Goal: Task Accomplishment & Management: Manage account settings

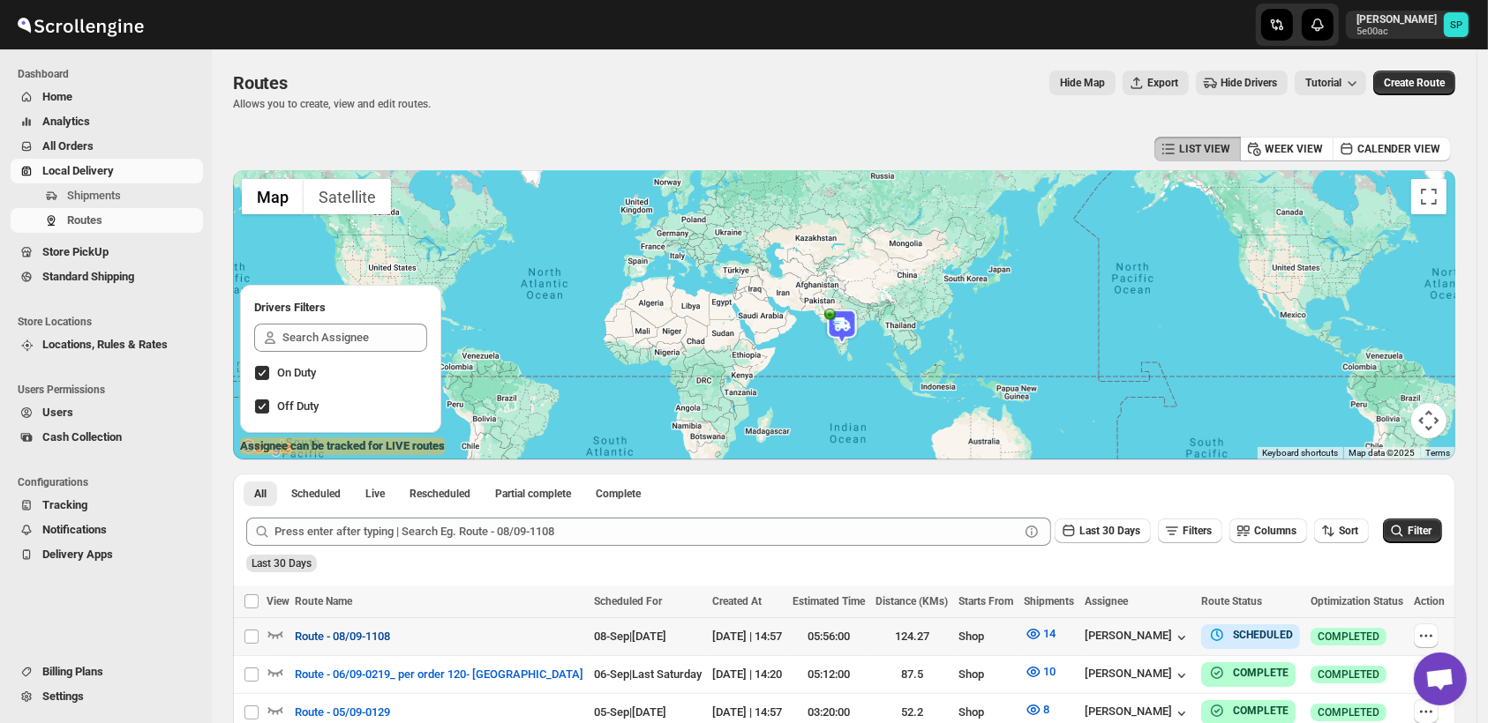
click at [353, 631] on span "Route - 08/09-1108" at bounding box center [342, 637] width 95 height 18
click at [1435, 632] on icon "button" at bounding box center [1426, 636] width 18 height 18
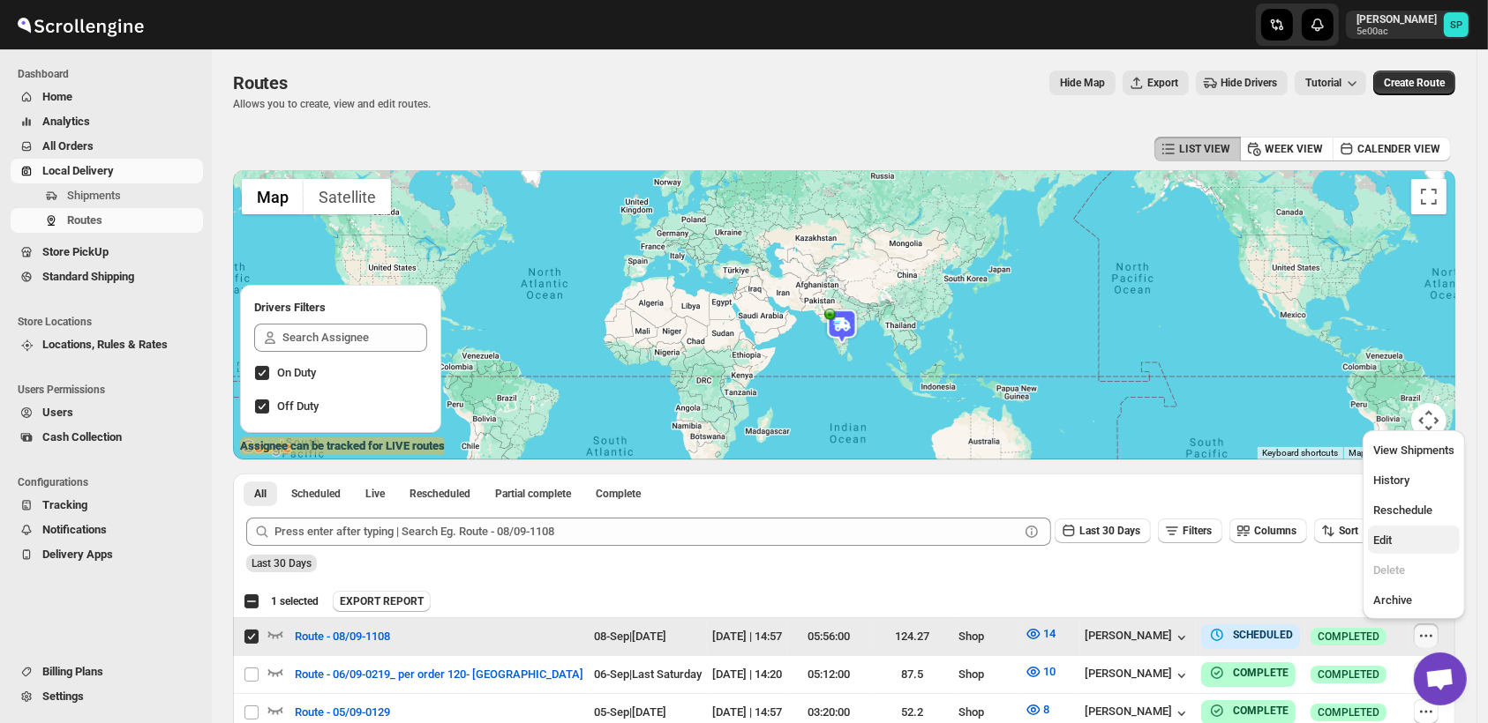
click at [1392, 533] on span "Edit" at bounding box center [1413, 541] width 81 height 18
checkbox input "false"
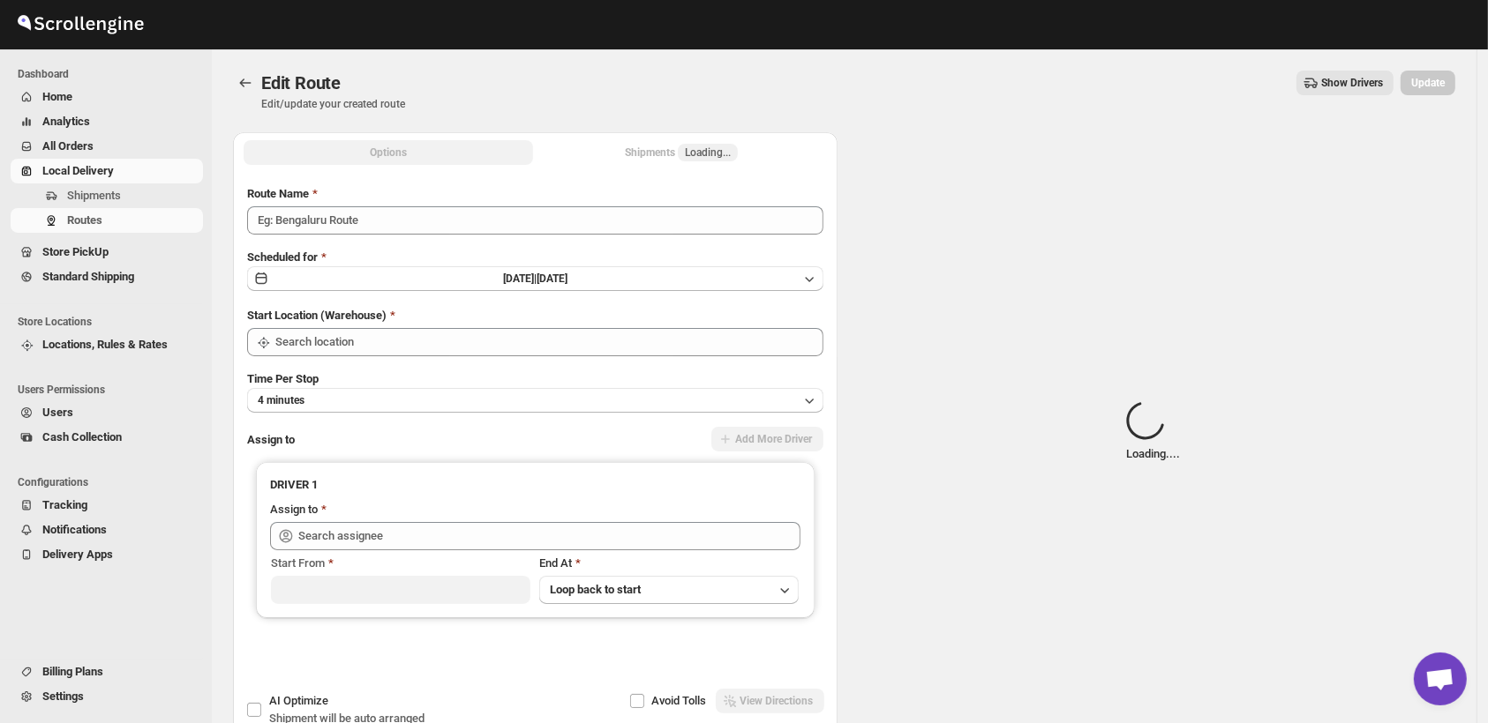
type input "Route - 08/09-1108"
type input "Shop"
type input "[PERSON_NAME] ([EMAIL_ADDRESS][DOMAIN_NAME])"
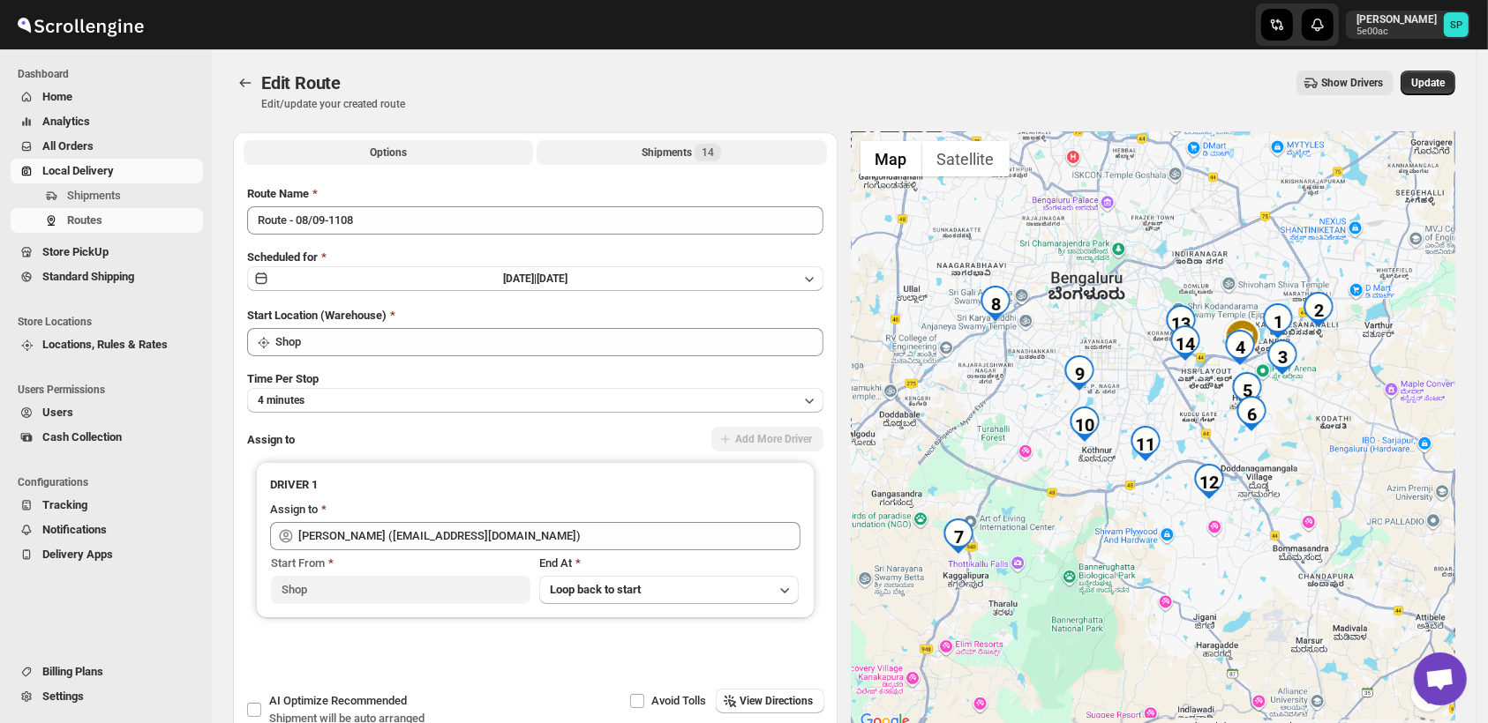
click at [686, 155] on div "Shipments 14" at bounding box center [680, 153] width 79 height 18
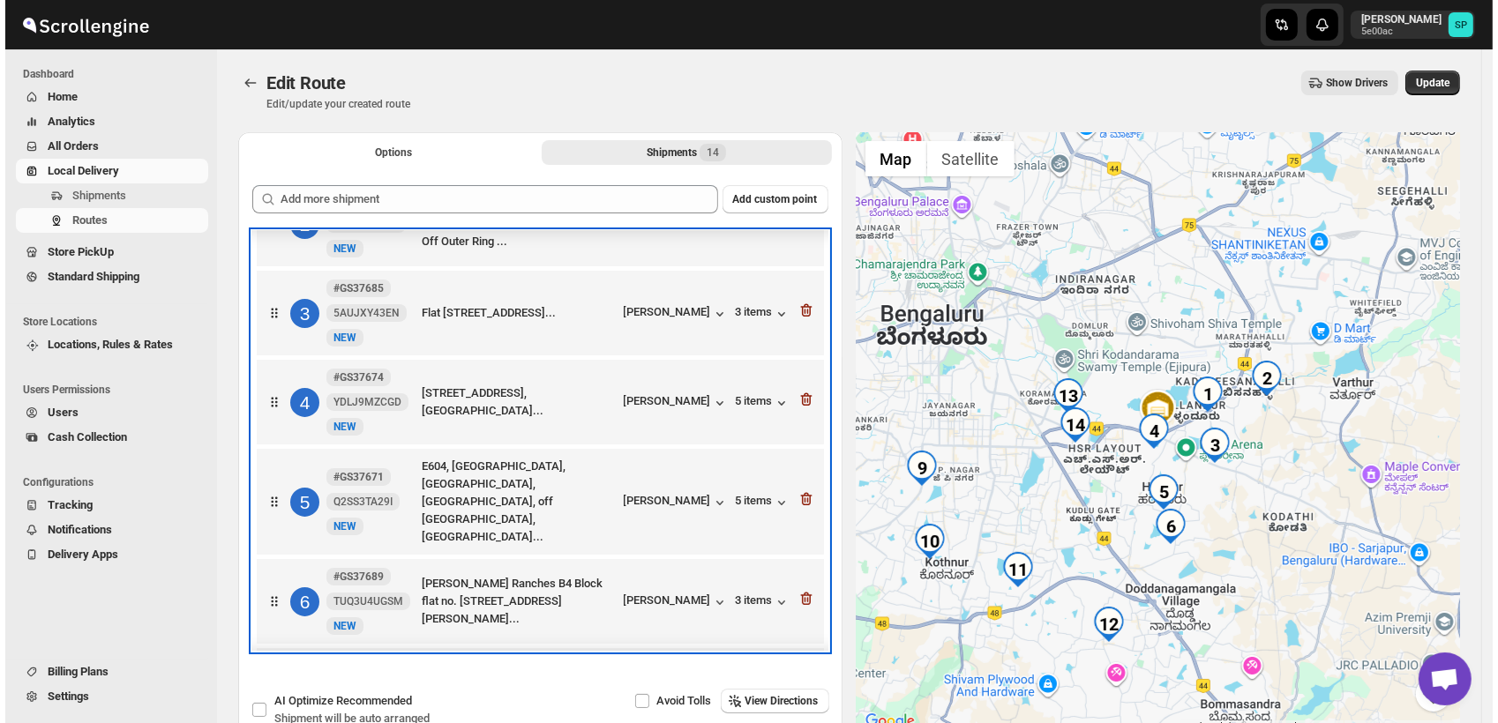
scroll to position [186, 0]
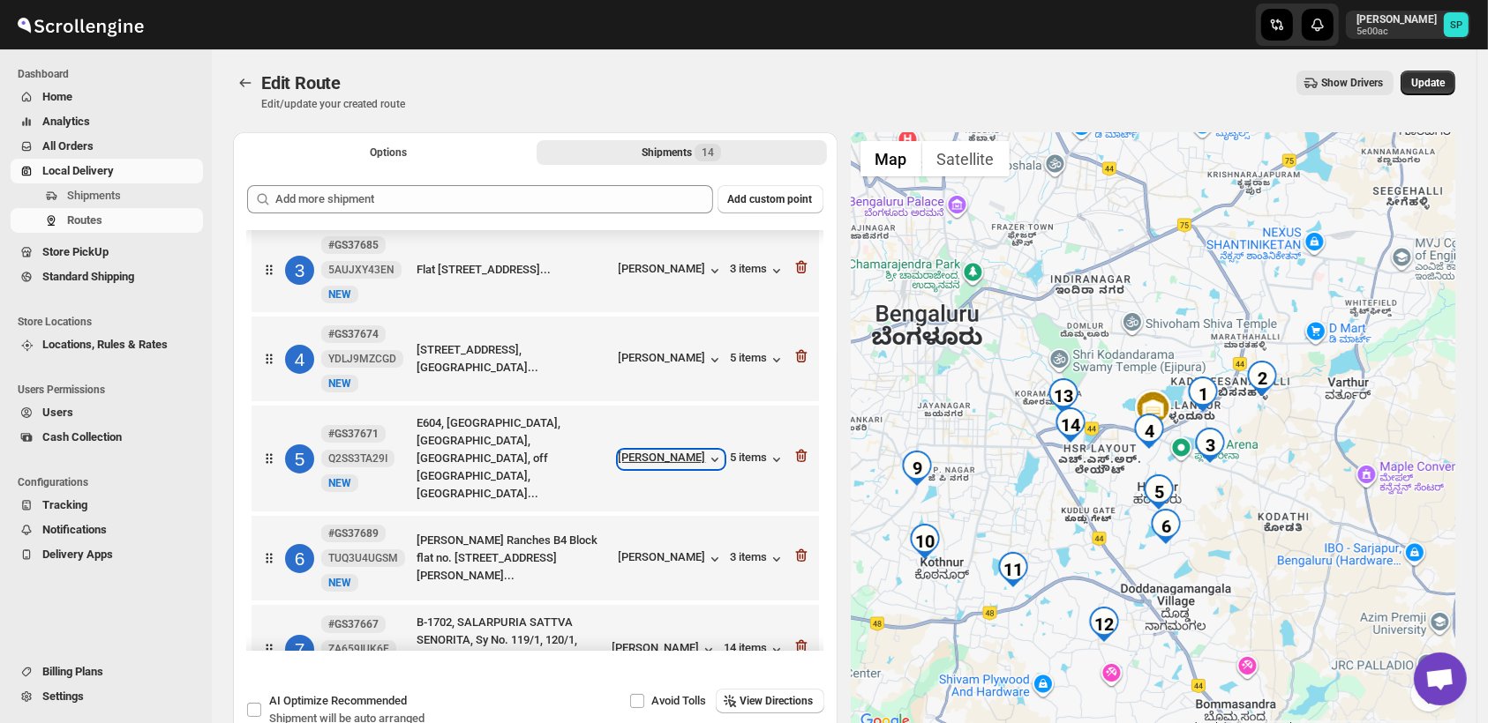
click at [689, 459] on div "[PERSON_NAME]" at bounding box center [670, 460] width 105 height 18
click at [653, 551] on div "[PERSON_NAME]" at bounding box center [670, 560] width 105 height 18
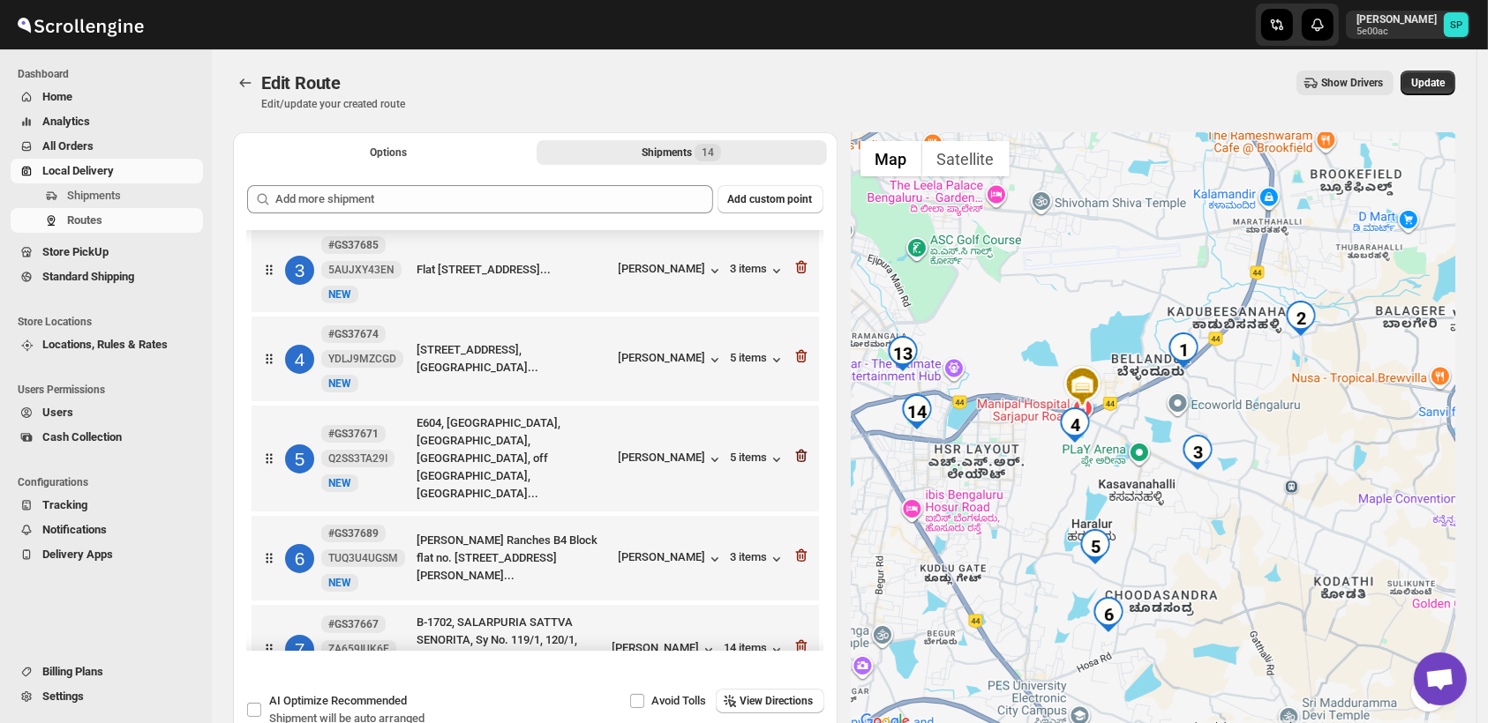
click at [799, 450] on icon "button" at bounding box center [800, 456] width 11 height 13
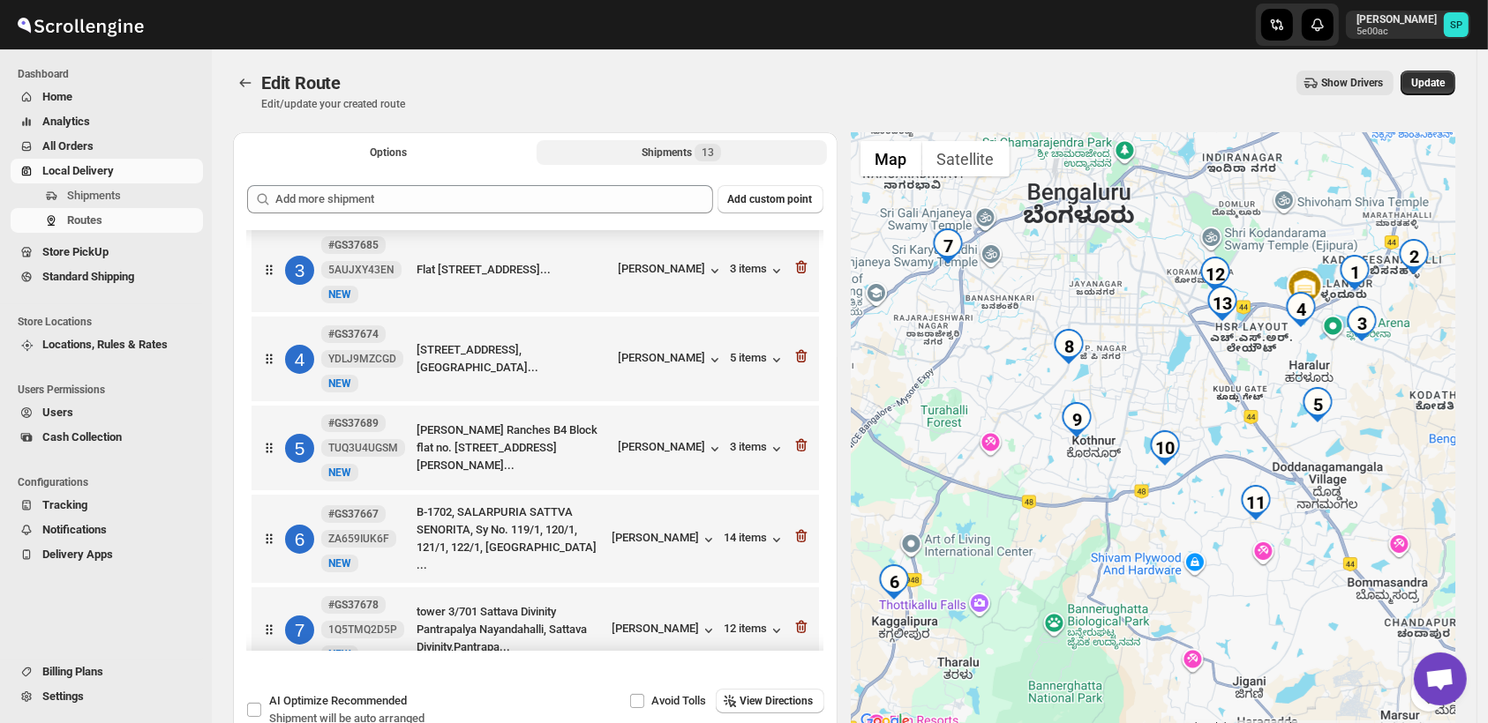
click at [799, 446] on icon "button" at bounding box center [800, 445] width 11 height 13
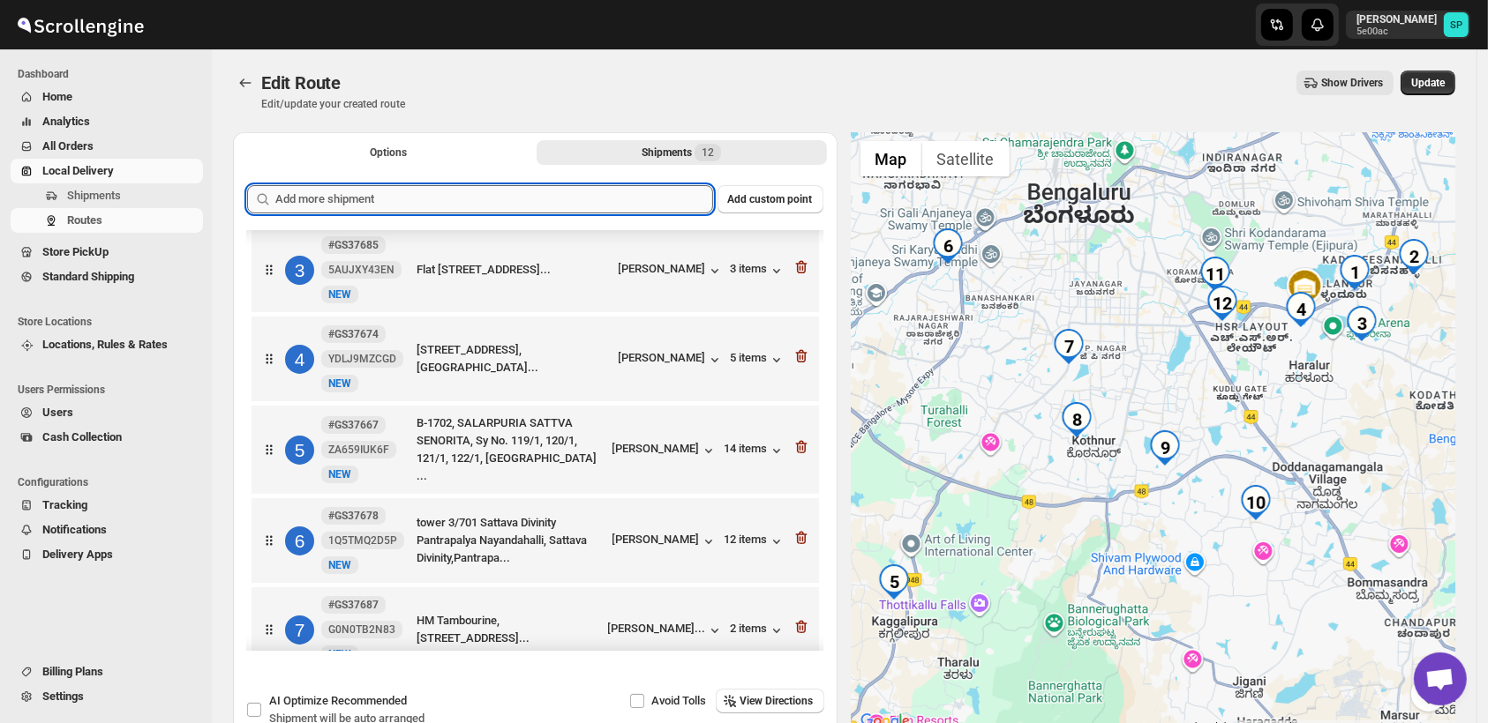
click at [623, 189] on input "text" at bounding box center [494, 199] width 438 height 28
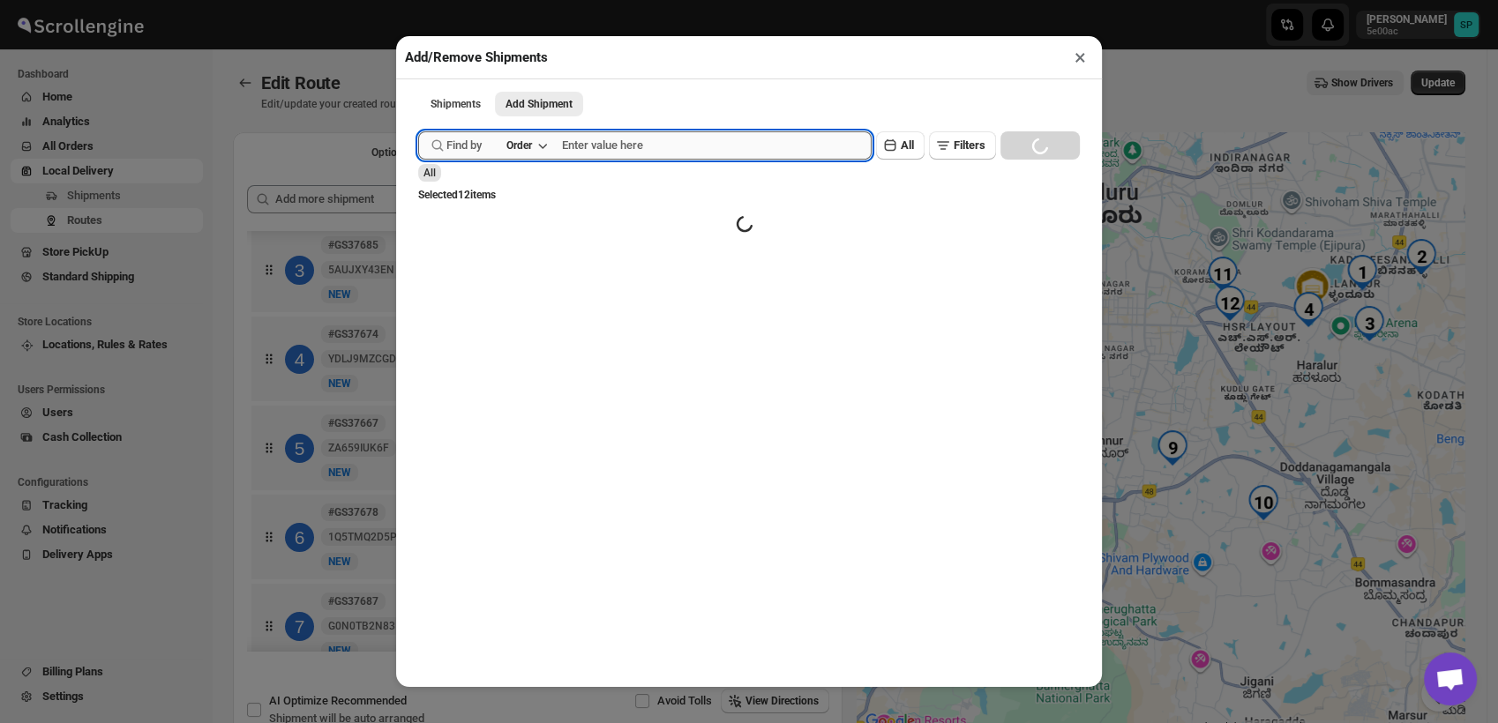
click at [727, 156] on input "text" at bounding box center [717, 145] width 310 height 28
paste input "GS37678"
click at [418, 0] on button "Submit" at bounding box center [443, 9] width 50 height 19
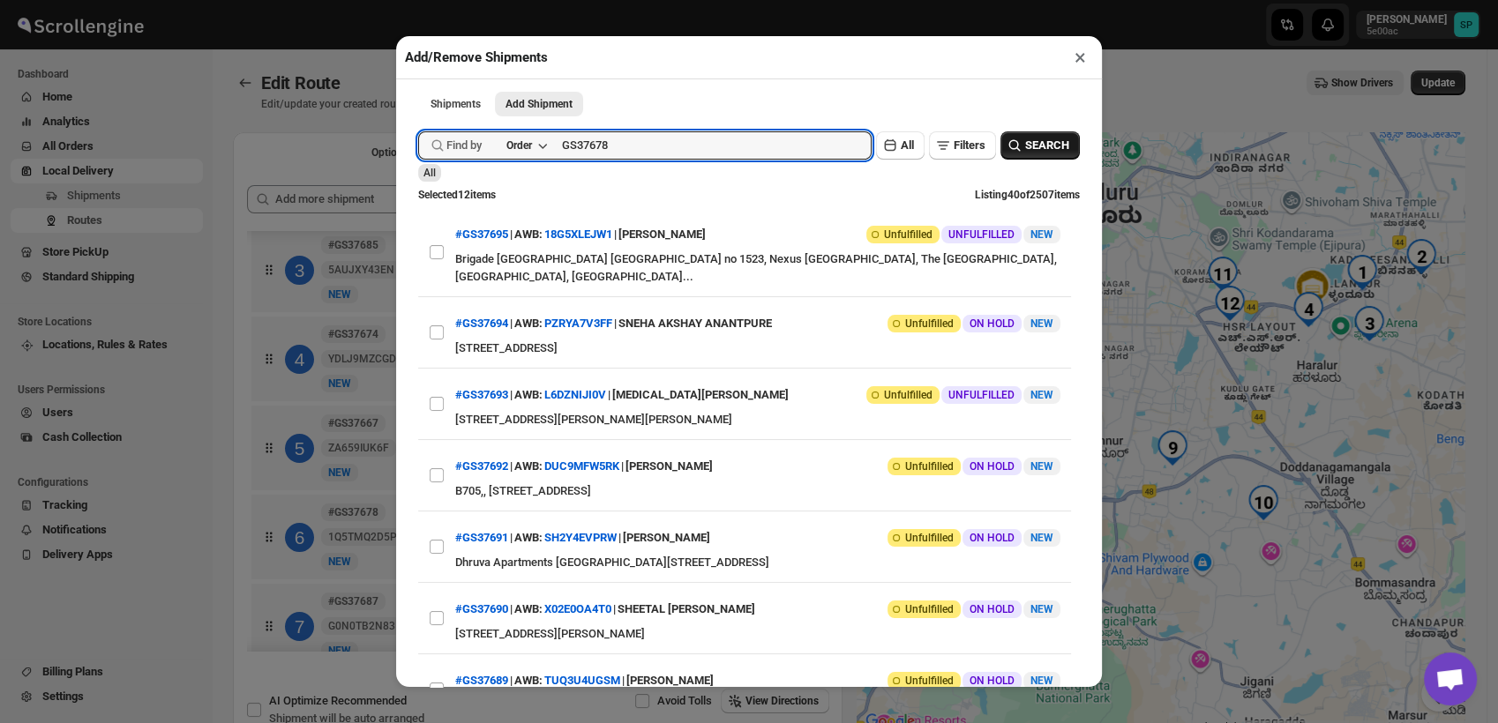
click at [1041, 151] on span "SEARCH" at bounding box center [1047, 146] width 44 height 18
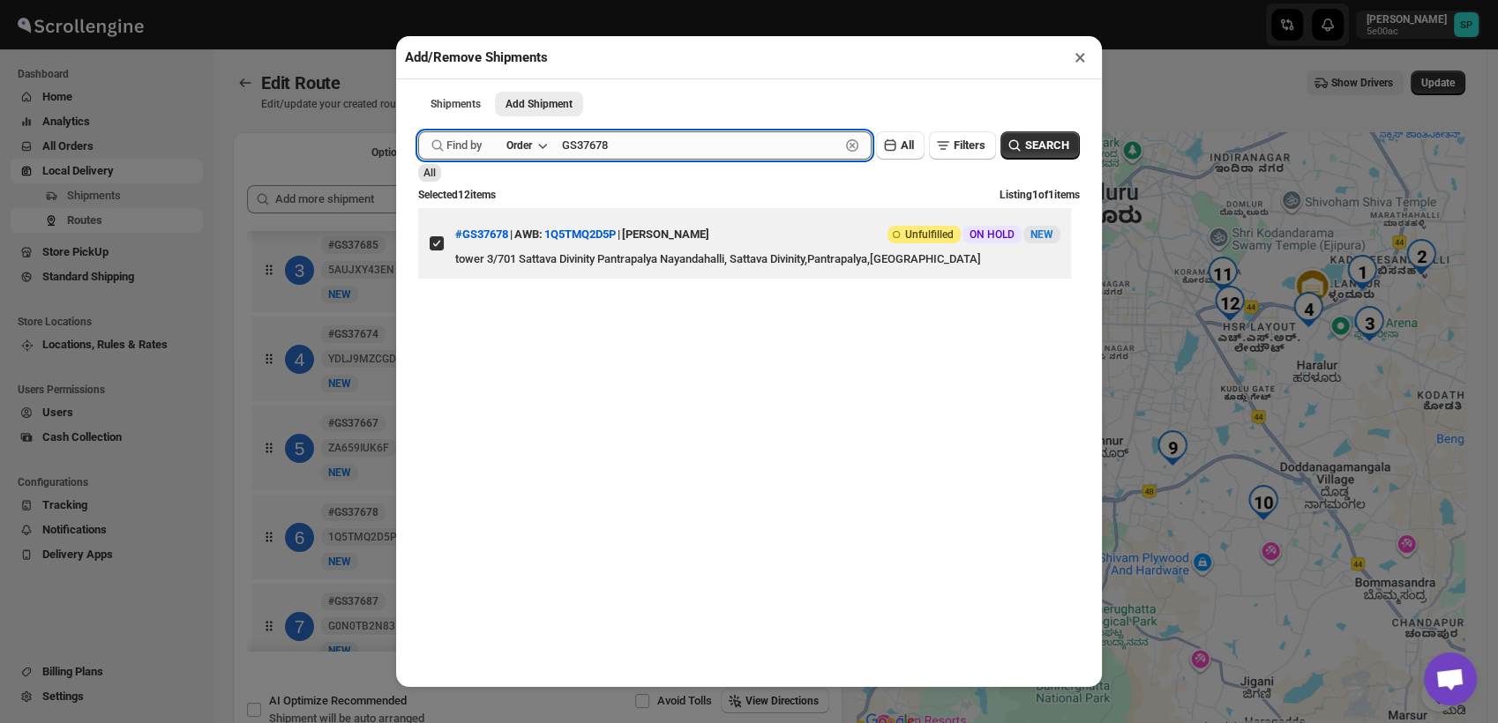
click at [603, 154] on input "GS37678" at bounding box center [701, 145] width 278 height 28
paste input "89"
click at [603, 154] on input "GS37689" at bounding box center [701, 145] width 278 height 28
click at [1025, 151] on span "SEARCH" at bounding box center [1047, 146] width 44 height 18
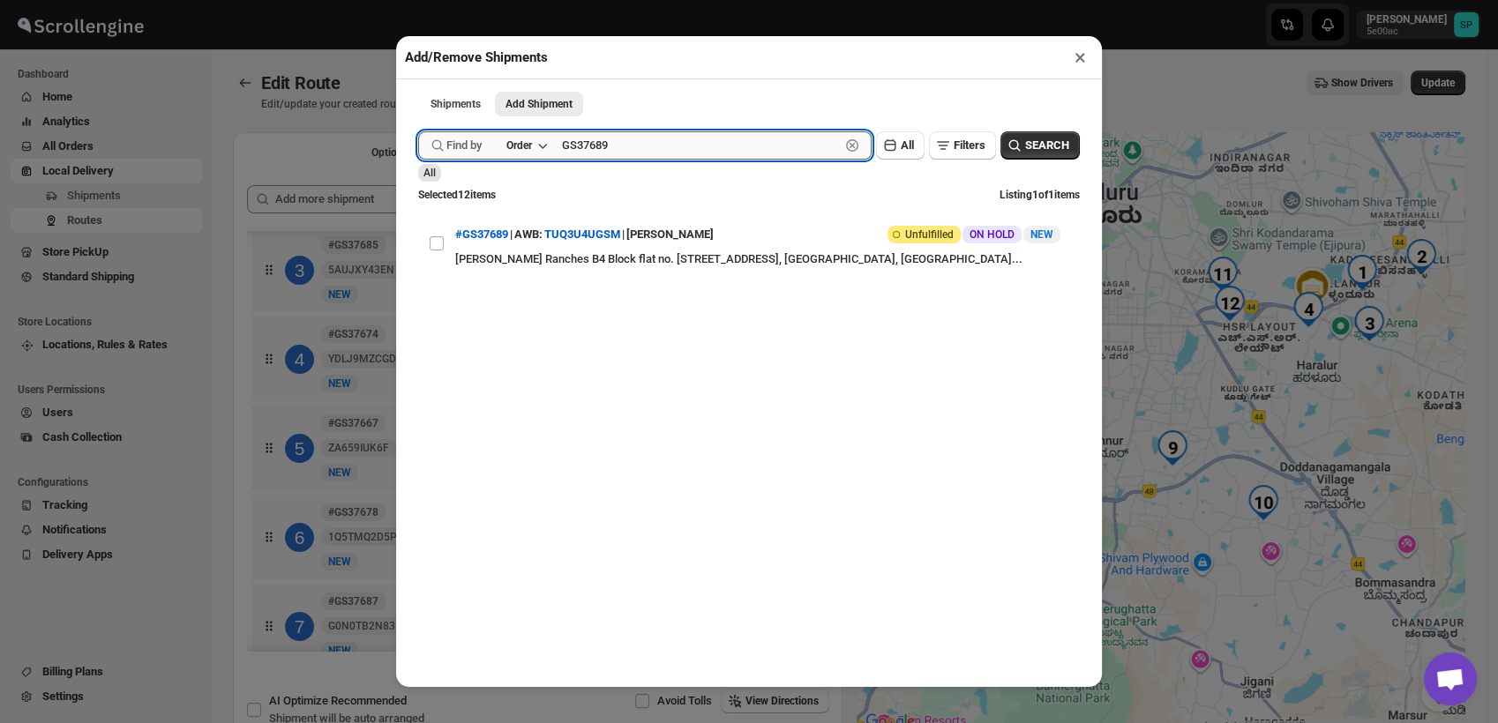
click at [669, 151] on input "GS37689" at bounding box center [701, 145] width 278 height 28
paste input "90"
type input "GS37690"
click at [1057, 157] on button "SEARCH" at bounding box center [1040, 145] width 79 height 28
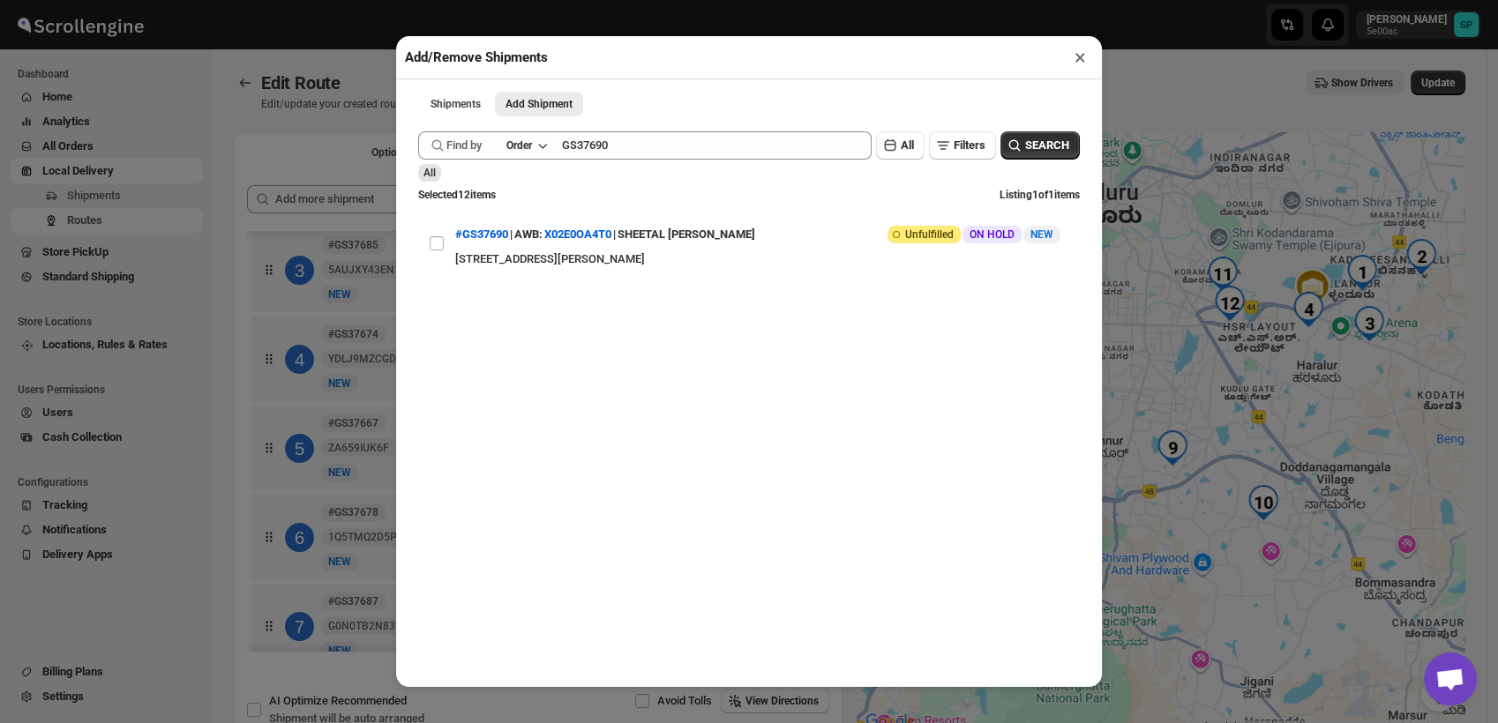
drag, startPoint x: 436, startPoint y: 259, endPoint x: 675, endPoint y: 337, distance: 251.4
click at [675, 323] on div "View details for 68be7e0b460e7d7809209c11 #GS37690 | AWB: X02E0OA4T0 | SHEETAL …" at bounding box center [749, 265] width 662 height 115
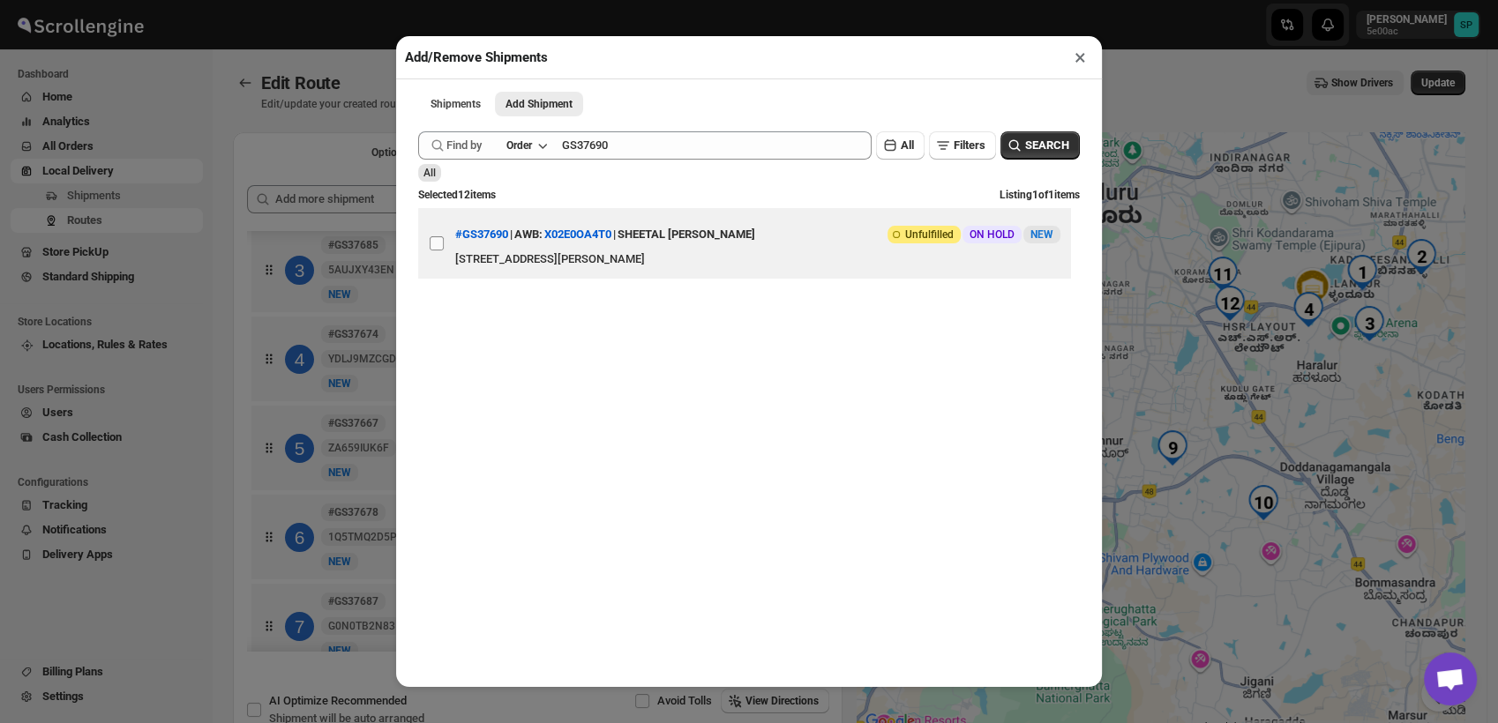
click at [441, 250] on input "View details for 68be7e0b460e7d7809209c11" at bounding box center [437, 243] width 14 height 14
checkbox input "true"
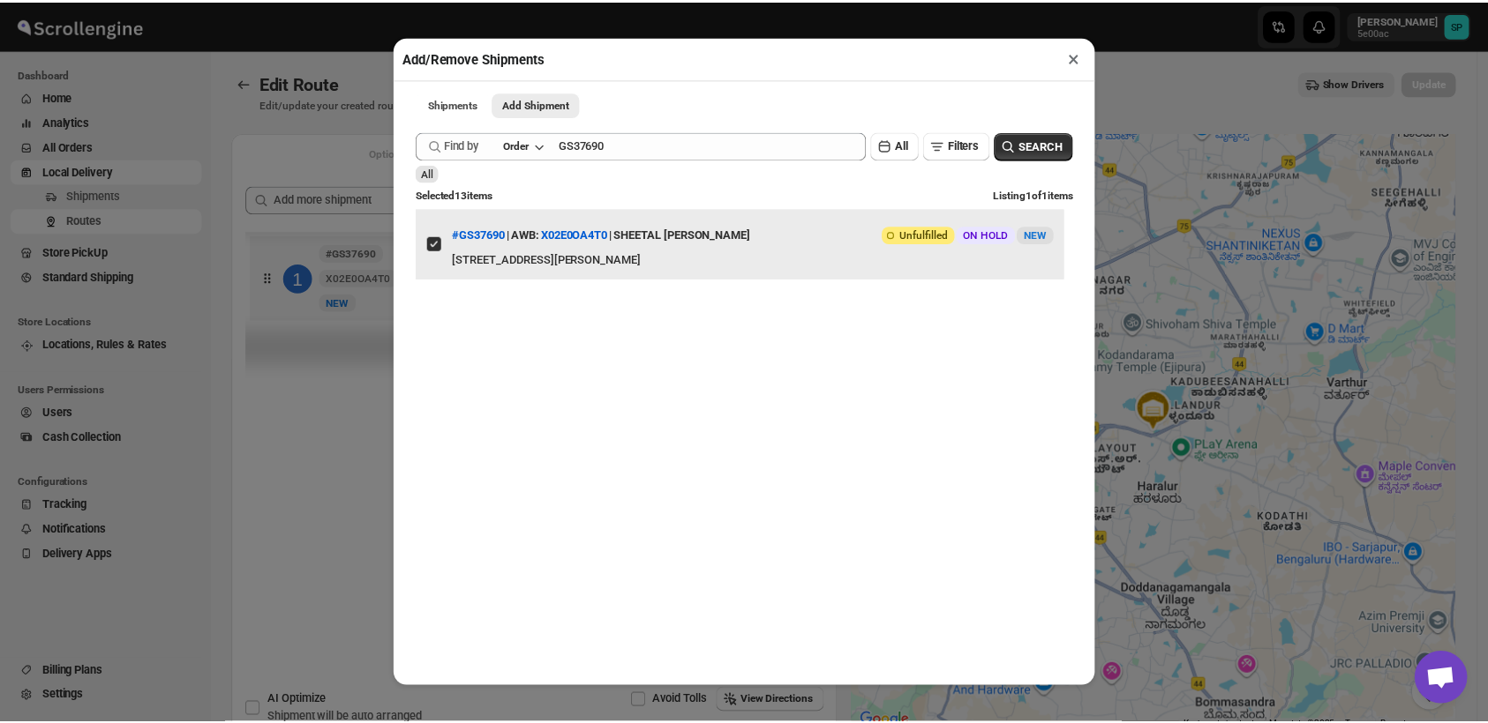
scroll to position [0, 0]
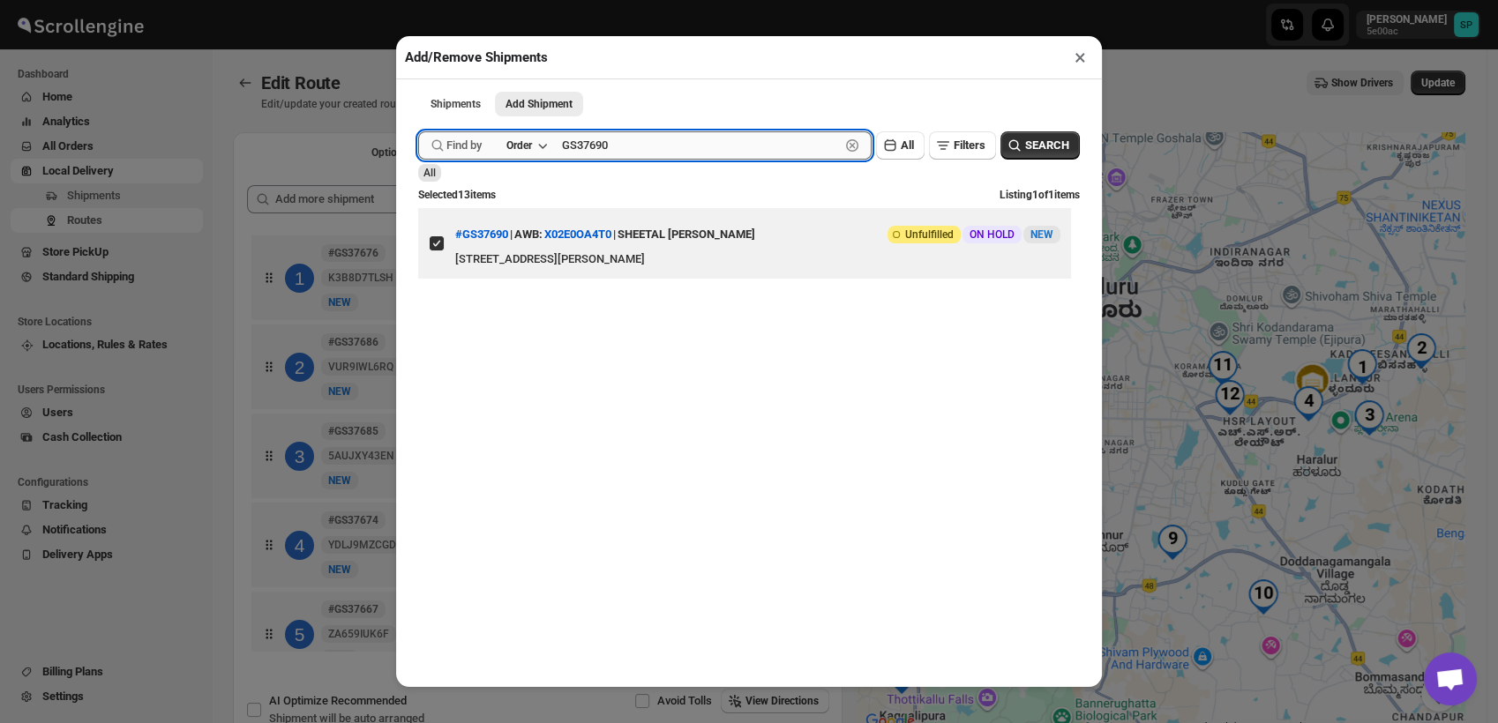
click at [606, 152] on input "GS37690" at bounding box center [701, 145] width 278 height 28
paste input "1"
click at [606, 152] on input "GS37691" at bounding box center [701, 145] width 278 height 28
type input "GS37691"
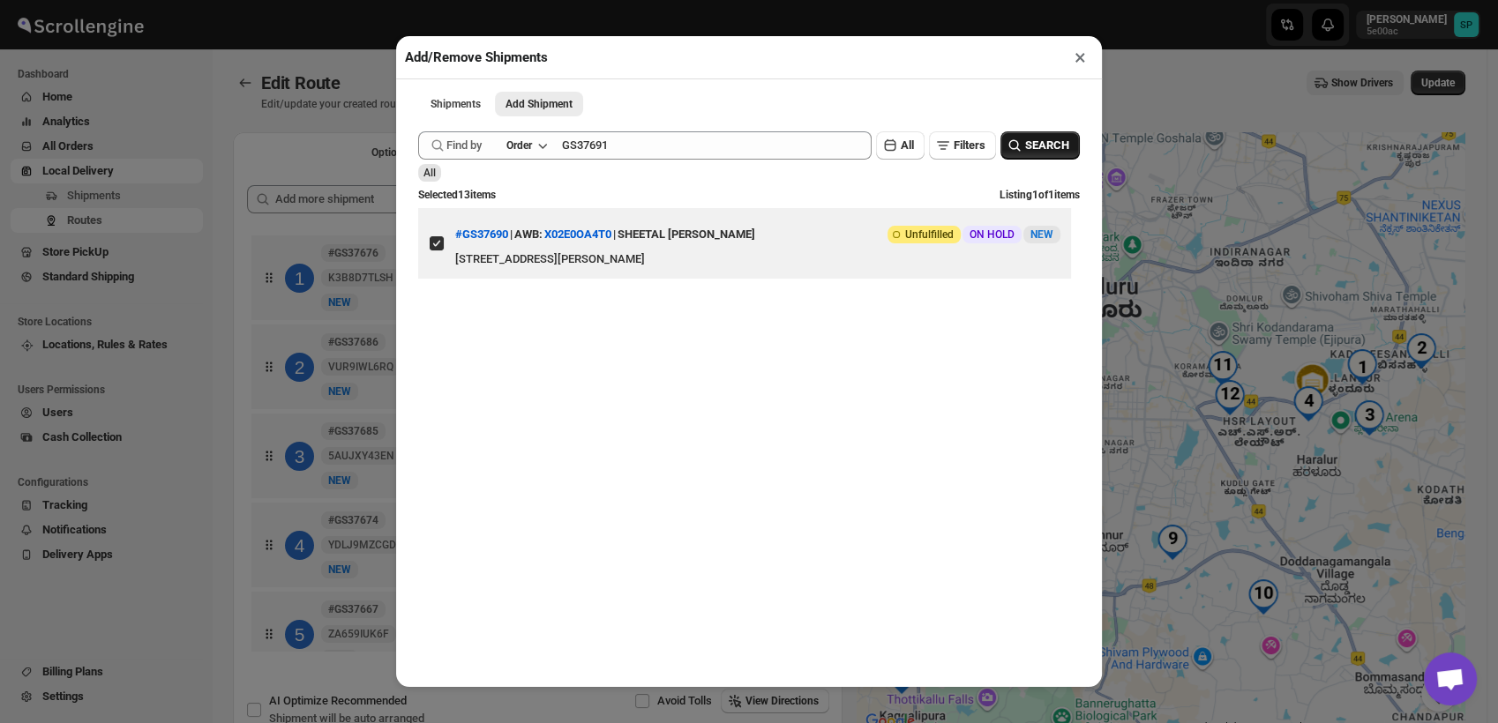
click at [1025, 150] on span "SEARCH" at bounding box center [1047, 146] width 44 height 18
click at [432, 250] on input "View details for 68be7e79460e7d7809209c1b" at bounding box center [437, 243] width 14 height 14
checkbox input "true"
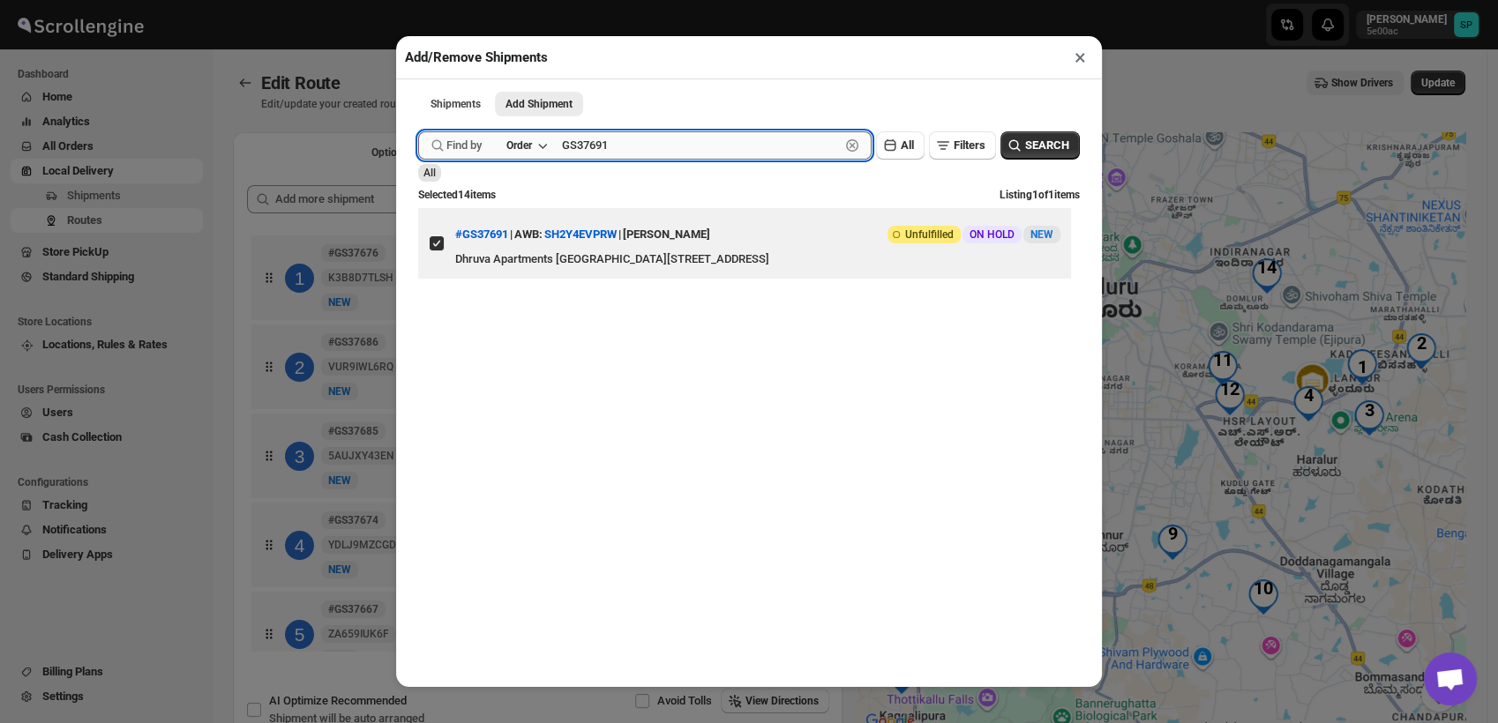
click at [621, 158] on input "GS37691" at bounding box center [701, 145] width 278 height 28
paste input "2"
click at [621, 158] on input "GS37692" at bounding box center [701, 145] width 278 height 28
type input "GS37692"
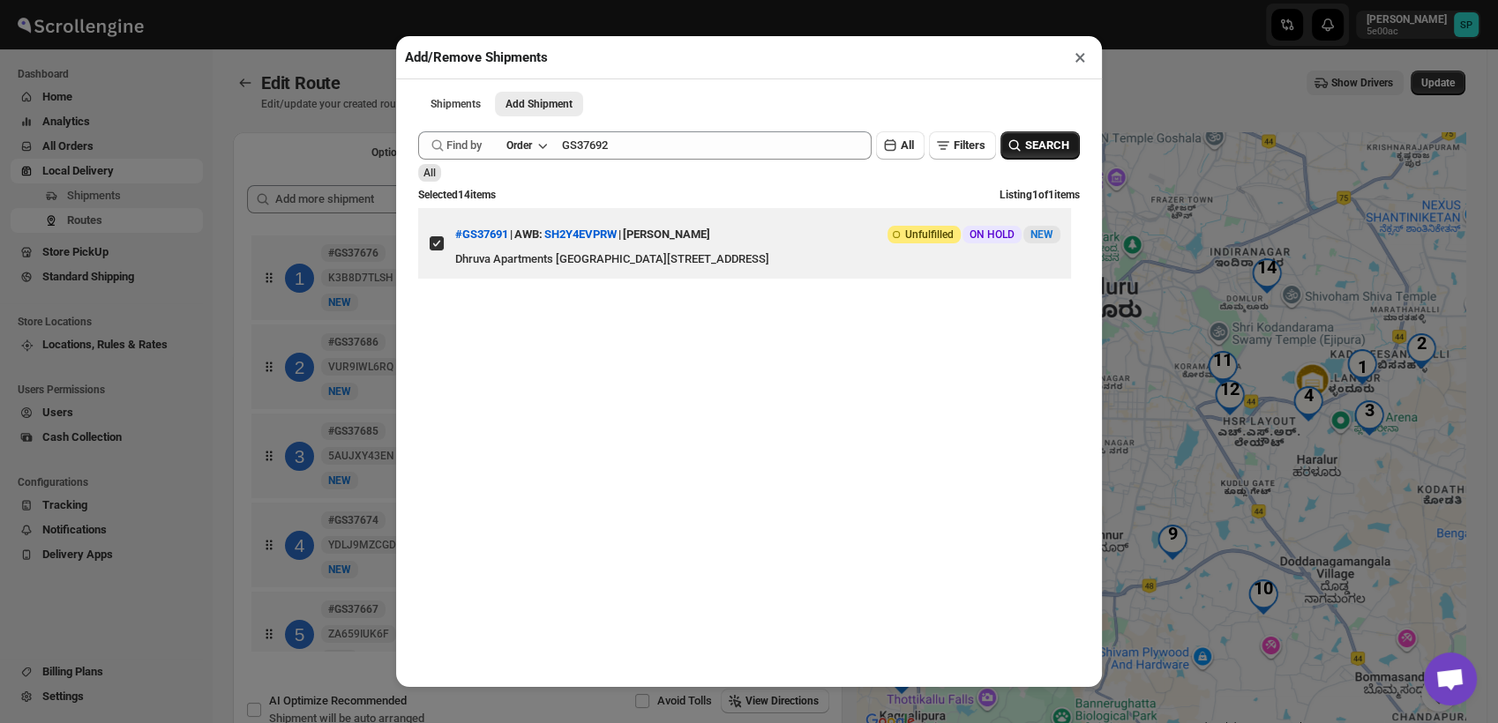
click at [1025, 146] on span "SEARCH" at bounding box center [1047, 146] width 44 height 18
click at [438, 251] on input "View details for 68be80de460e7d7809209c49" at bounding box center [437, 243] width 14 height 14
checkbox input "true"
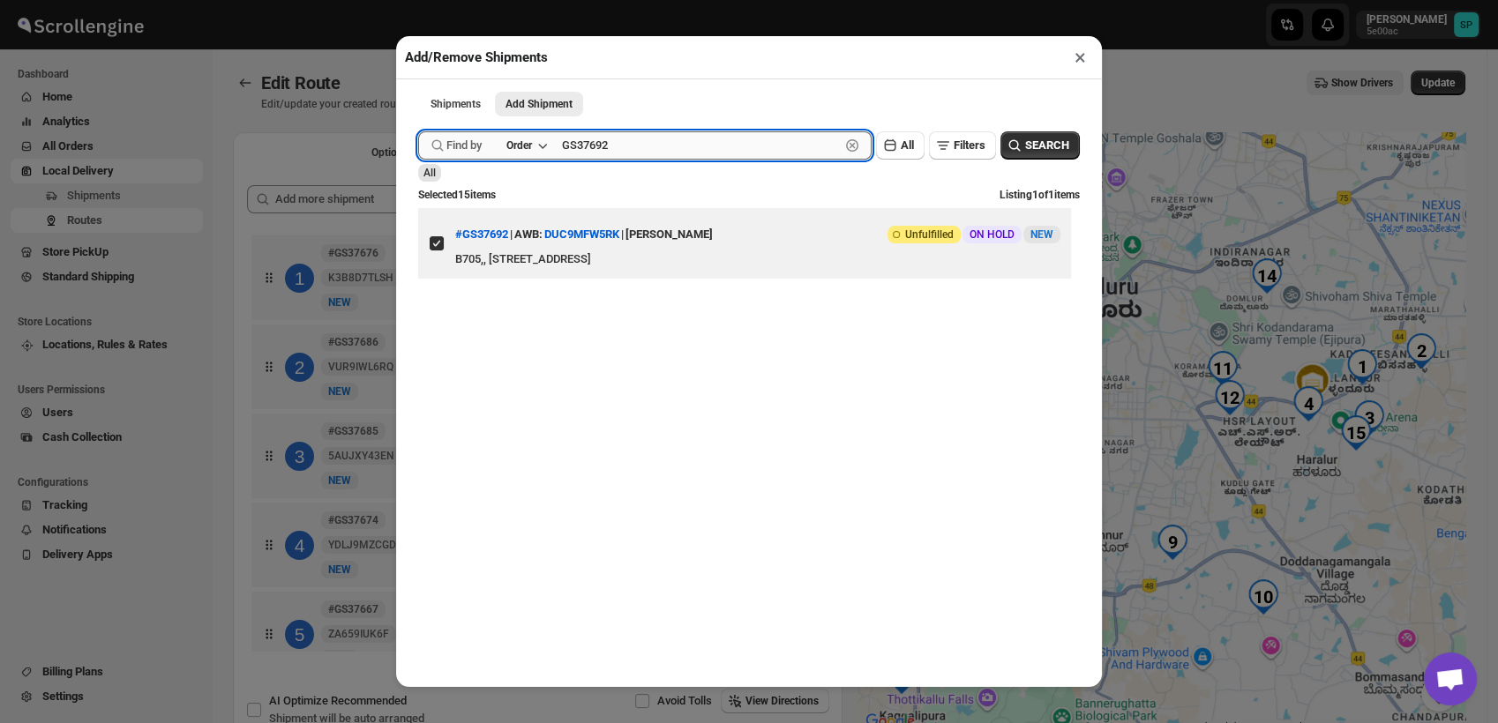
click at [624, 148] on input "GS37692" at bounding box center [701, 145] width 278 height 28
paste input "4"
click at [624, 148] on input "GS37692" at bounding box center [701, 145] width 278 height 28
type input "GS37694"
click at [1025, 154] on span "SEARCH" at bounding box center [1047, 146] width 44 height 18
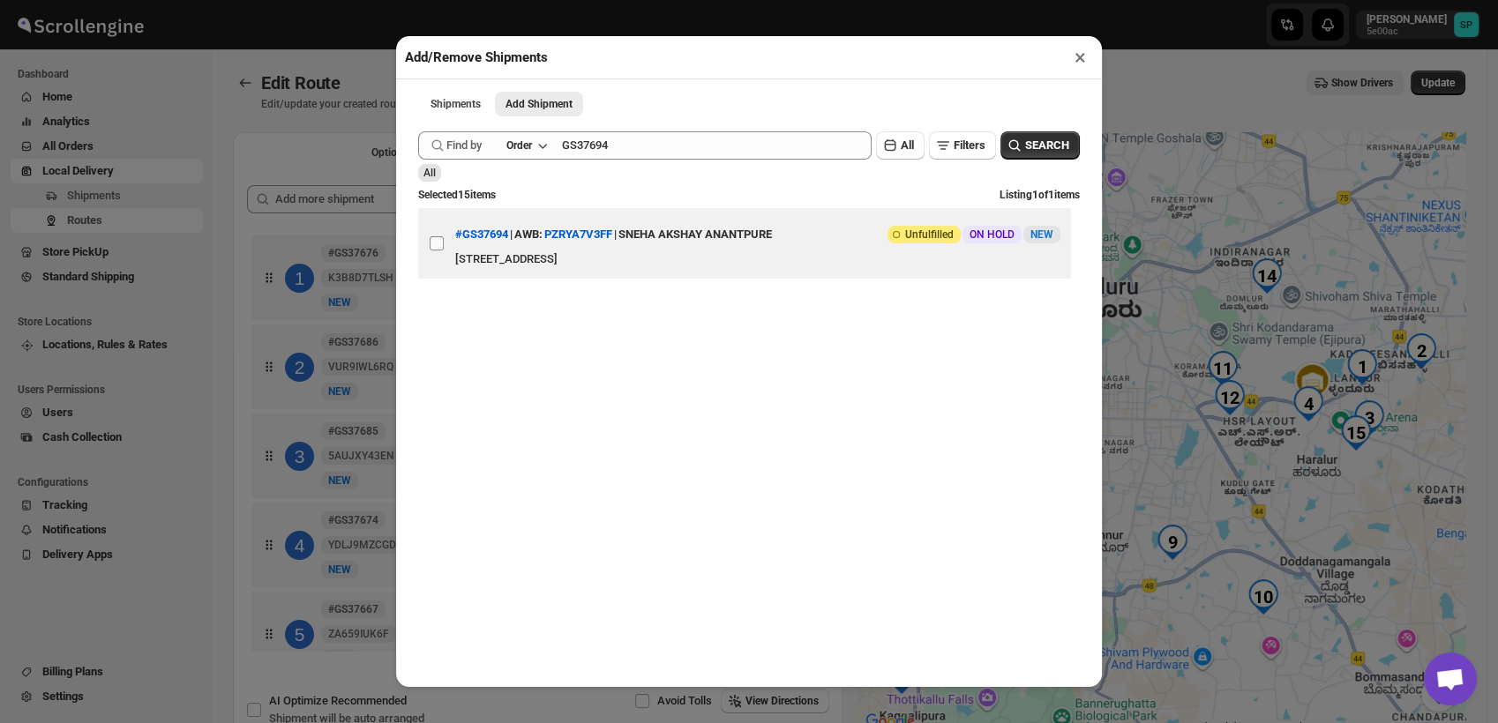
click at [438, 251] on input "View details for 68beb854460e7d7809209f50" at bounding box center [437, 243] width 14 height 14
checkbox input "true"
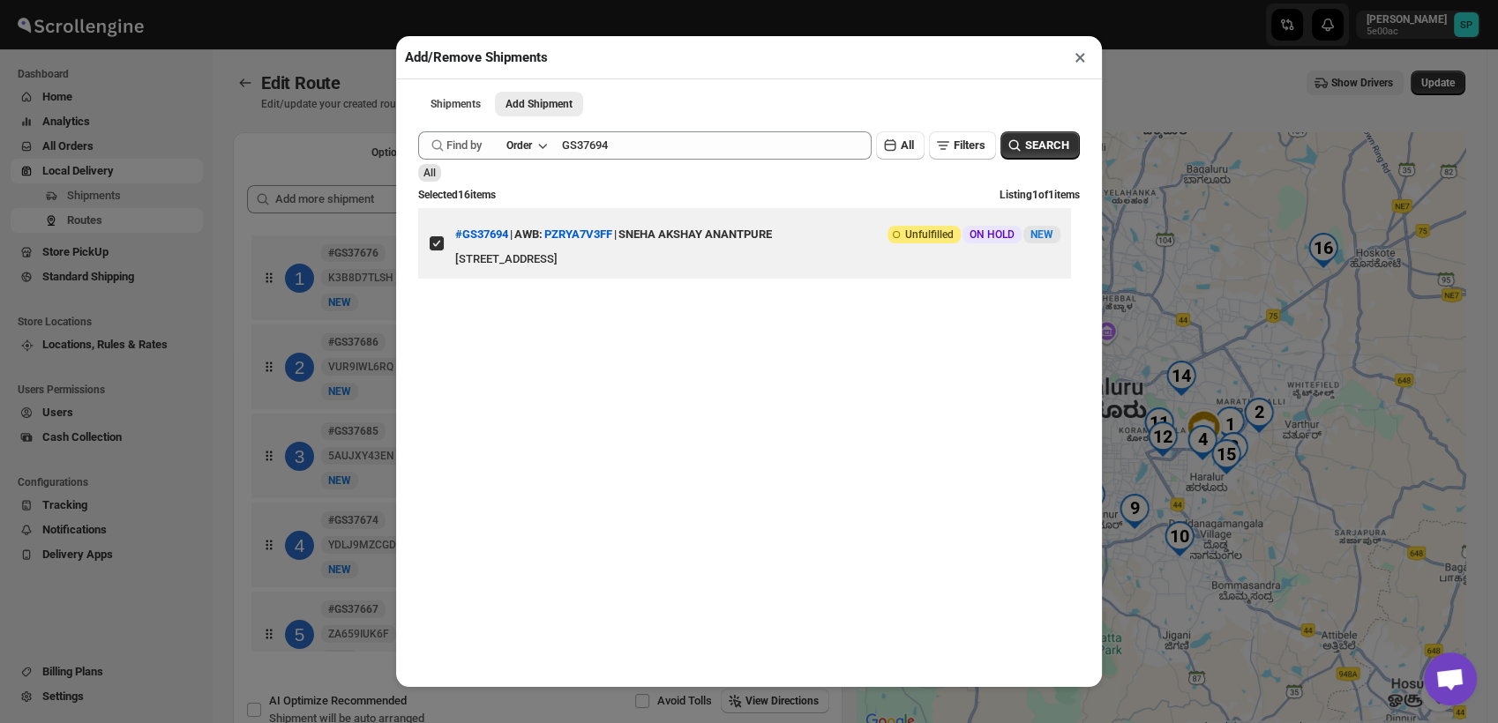
click at [1078, 66] on button "×" at bounding box center [1081, 57] width 26 height 25
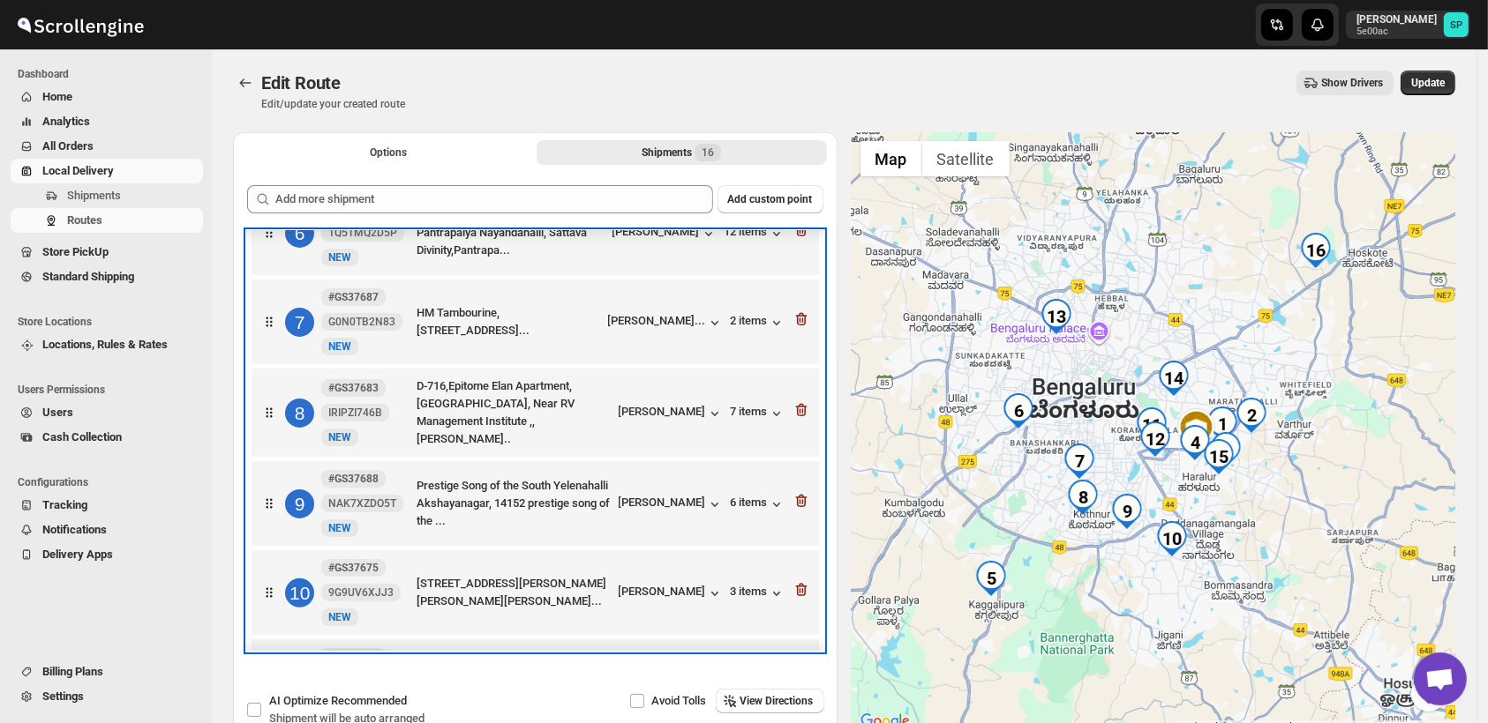
scroll to position [474, 0]
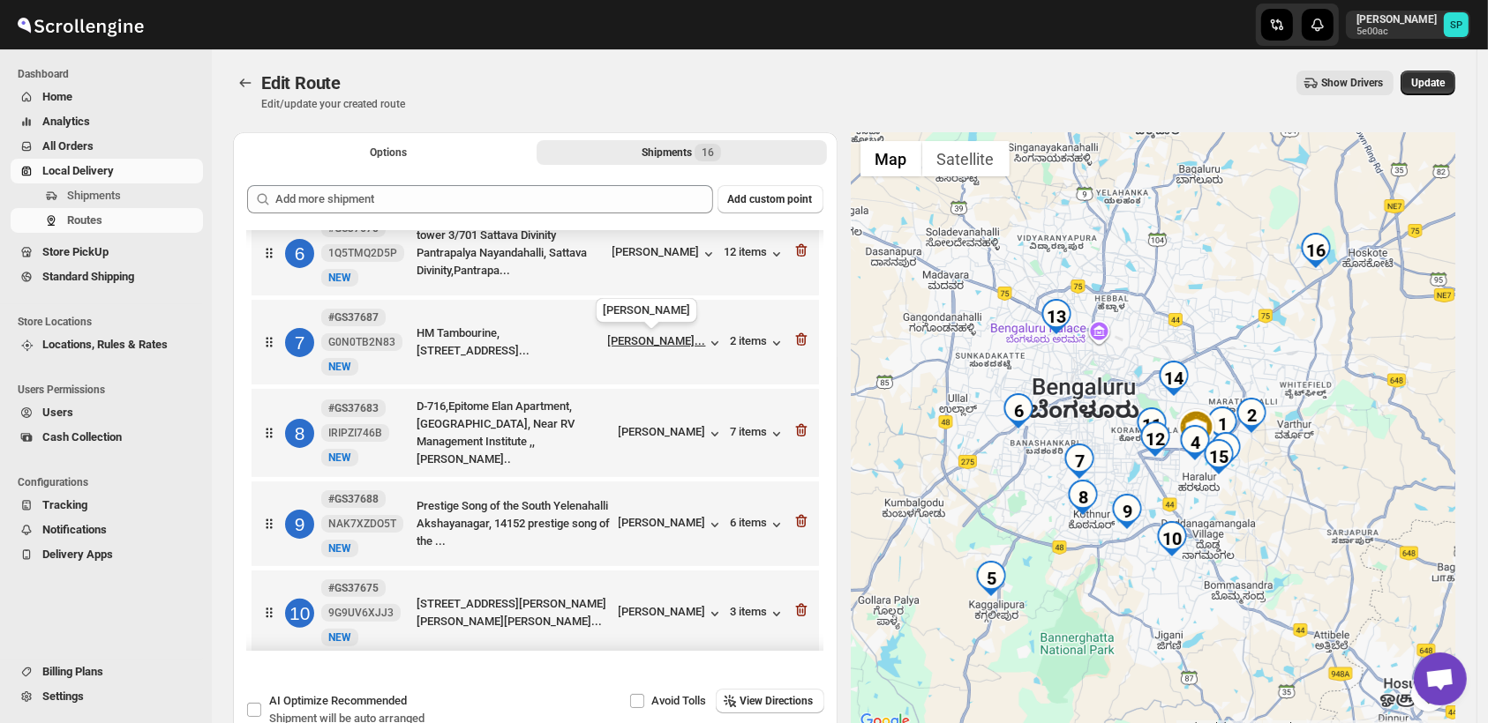
click at [618, 349] on span "[PERSON_NAME]..." at bounding box center [657, 343] width 98 height 18
click at [683, 429] on div "[PERSON_NAME]" at bounding box center [670, 434] width 105 height 18
click at [768, 431] on icon "button" at bounding box center [777, 434] width 18 height 18
click at [746, 435] on div "7 items" at bounding box center [758, 434] width 55 height 18
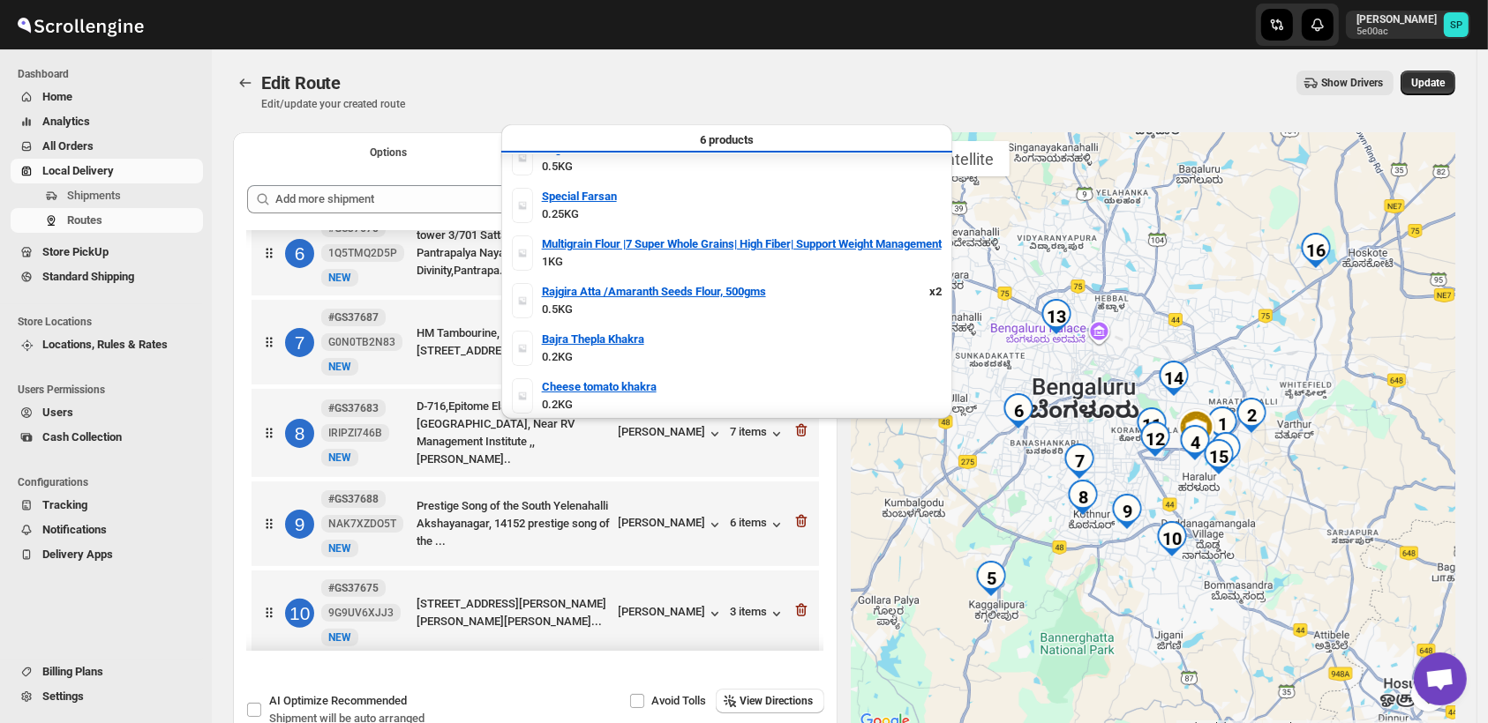
scroll to position [0, 0]
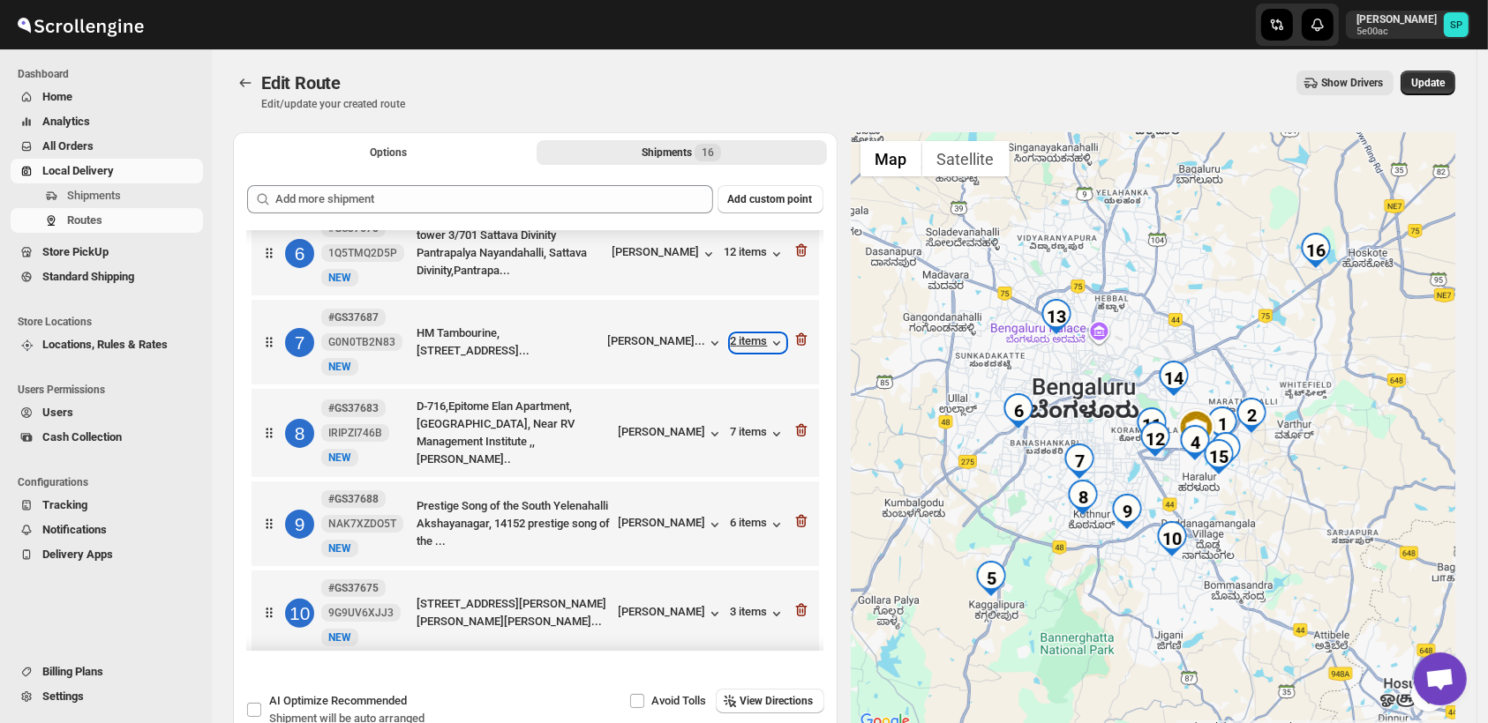
click at [749, 342] on div "2 items" at bounding box center [758, 343] width 55 height 18
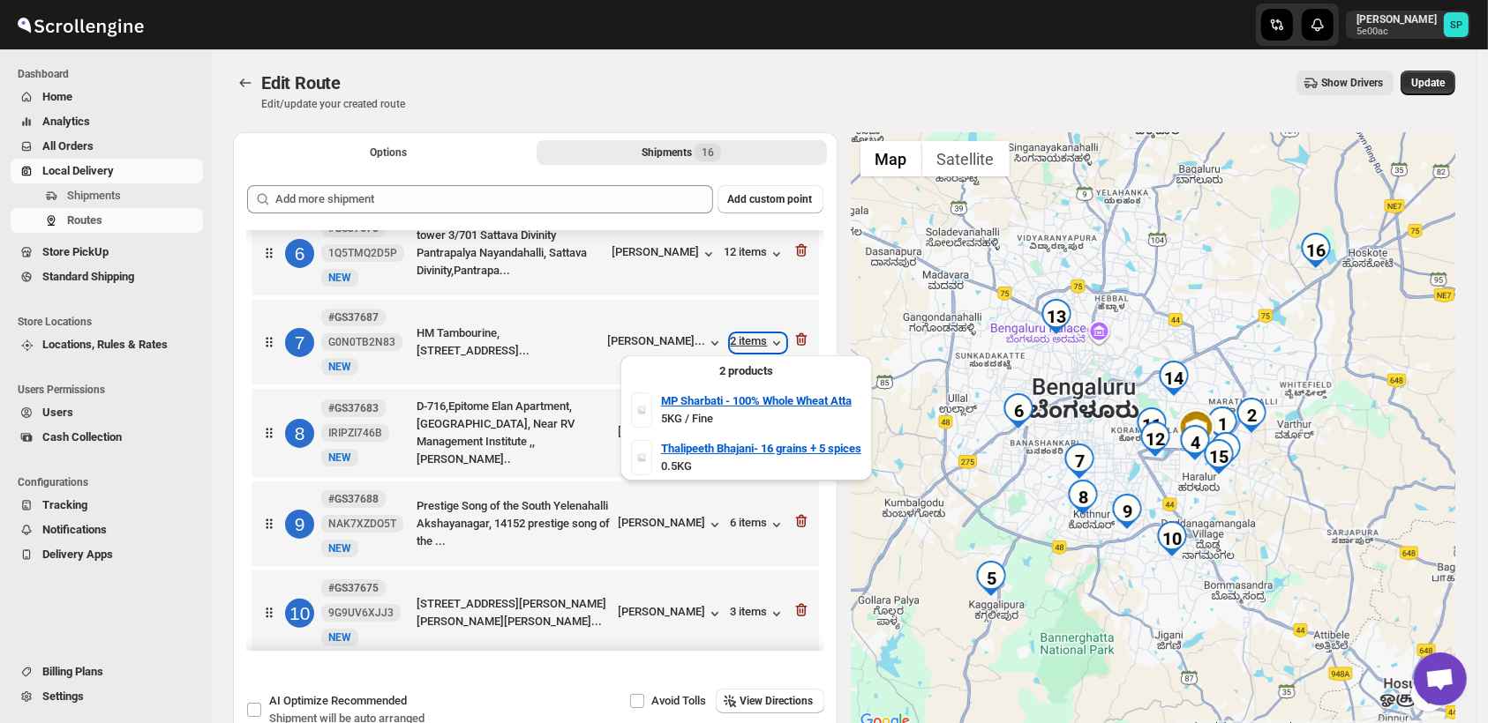
click at [749, 342] on div "2 items" at bounding box center [758, 343] width 55 height 18
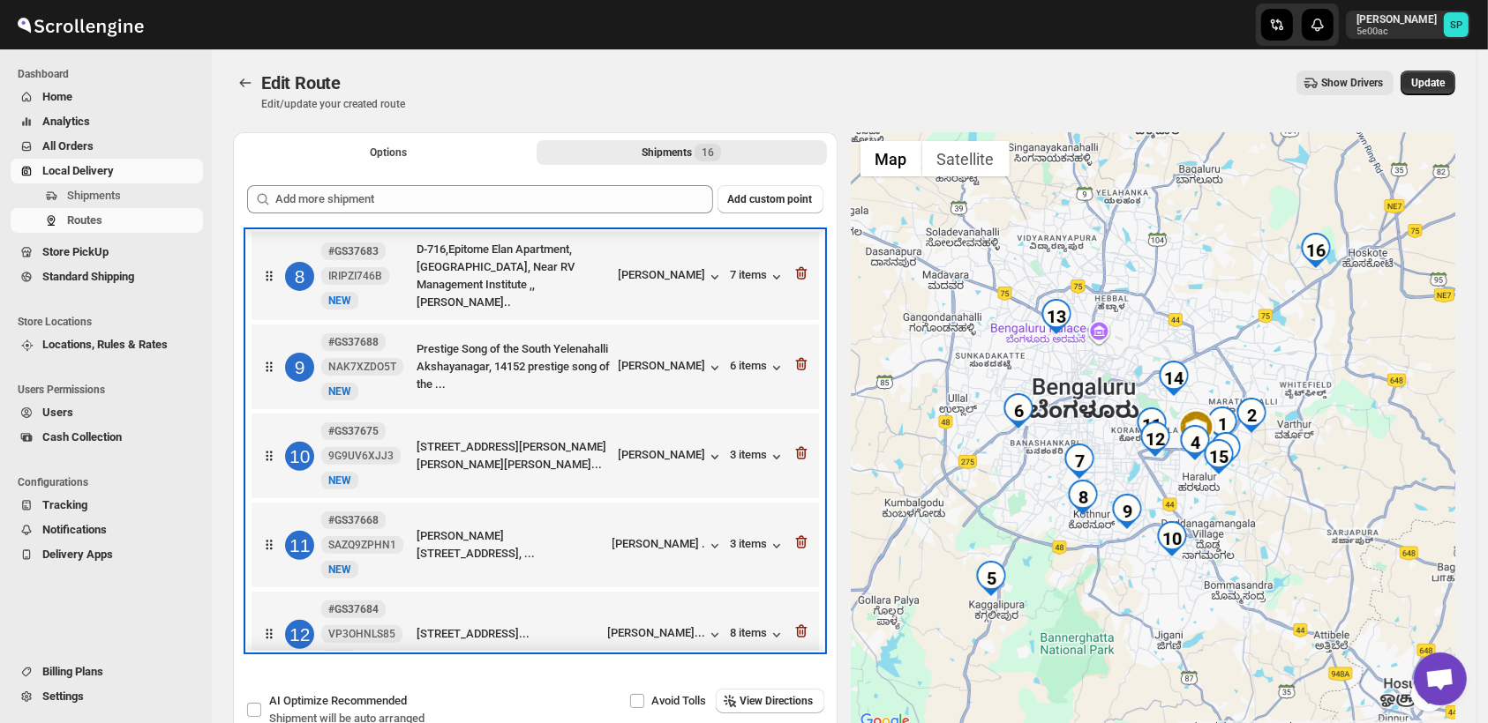
scroll to position [633, 0]
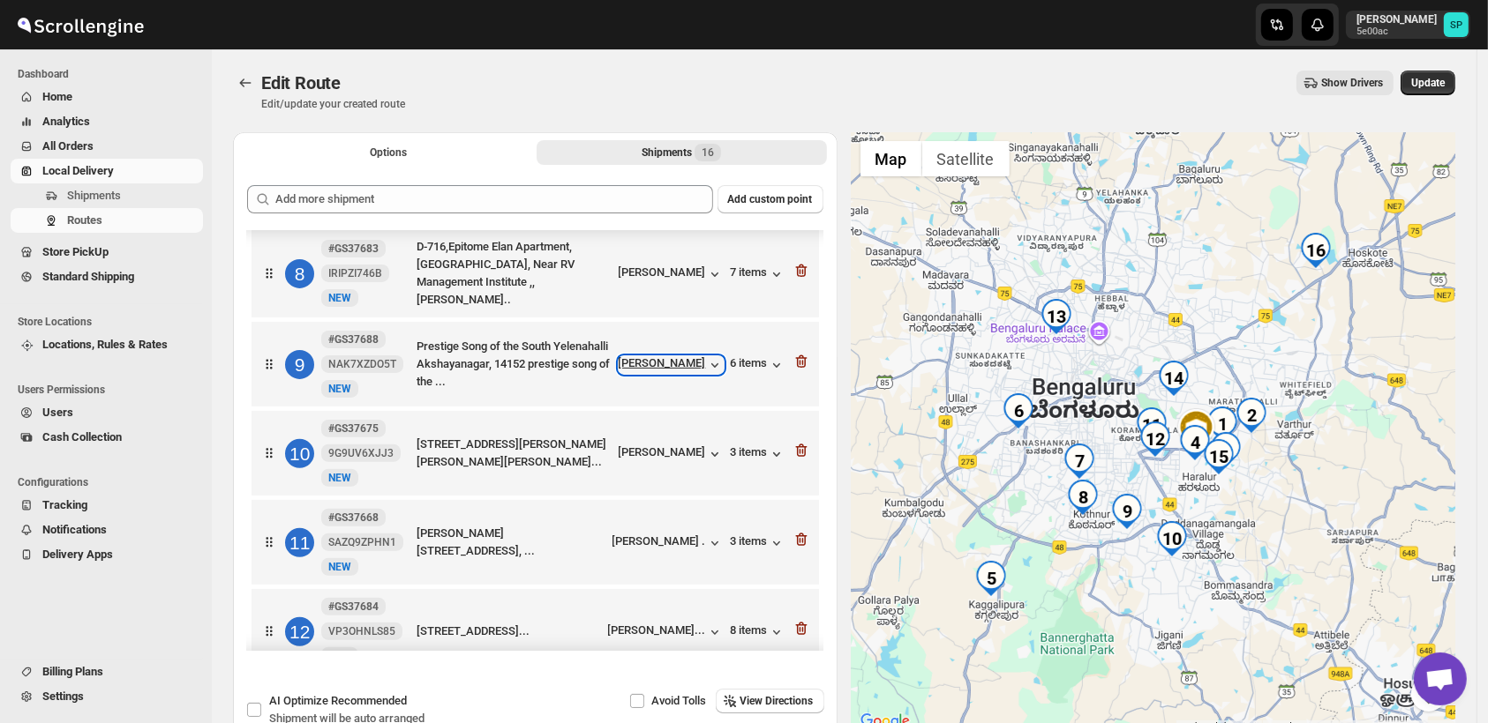
click at [656, 361] on div "[PERSON_NAME]" at bounding box center [670, 365] width 105 height 18
click at [746, 366] on div "6 items" at bounding box center [758, 365] width 55 height 18
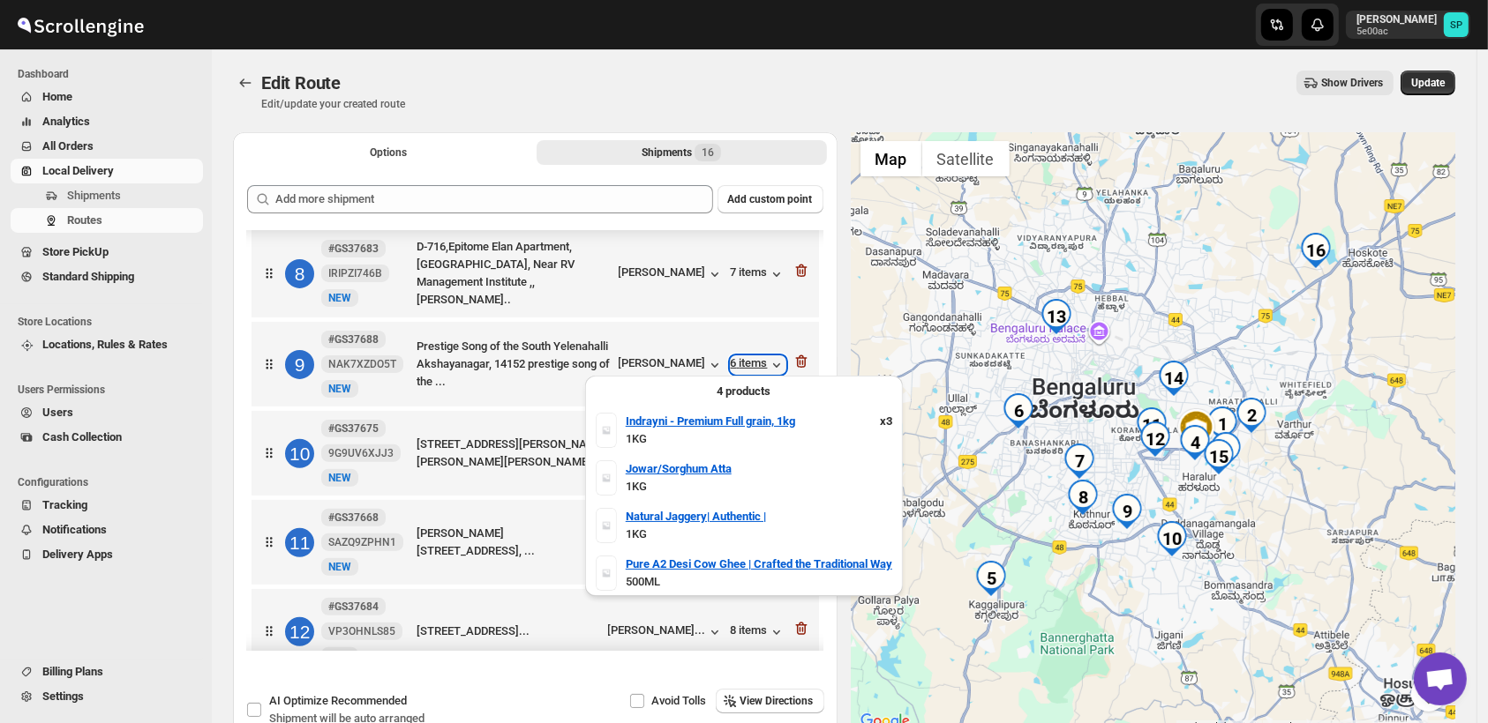
click at [746, 366] on div "6 items" at bounding box center [758, 365] width 55 height 18
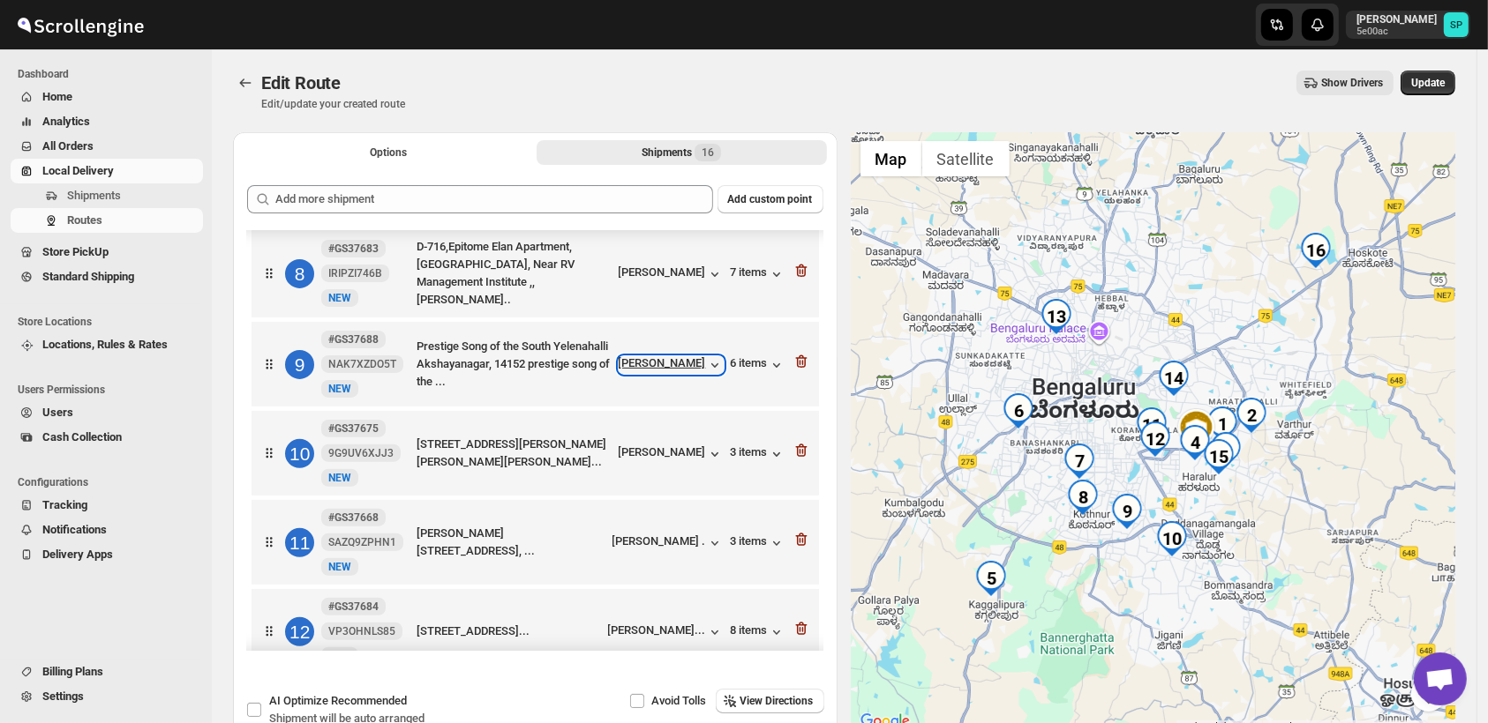
click at [673, 360] on div "[PERSON_NAME]" at bounding box center [670, 365] width 105 height 18
click at [655, 448] on div "[PERSON_NAME]" at bounding box center [670, 455] width 105 height 18
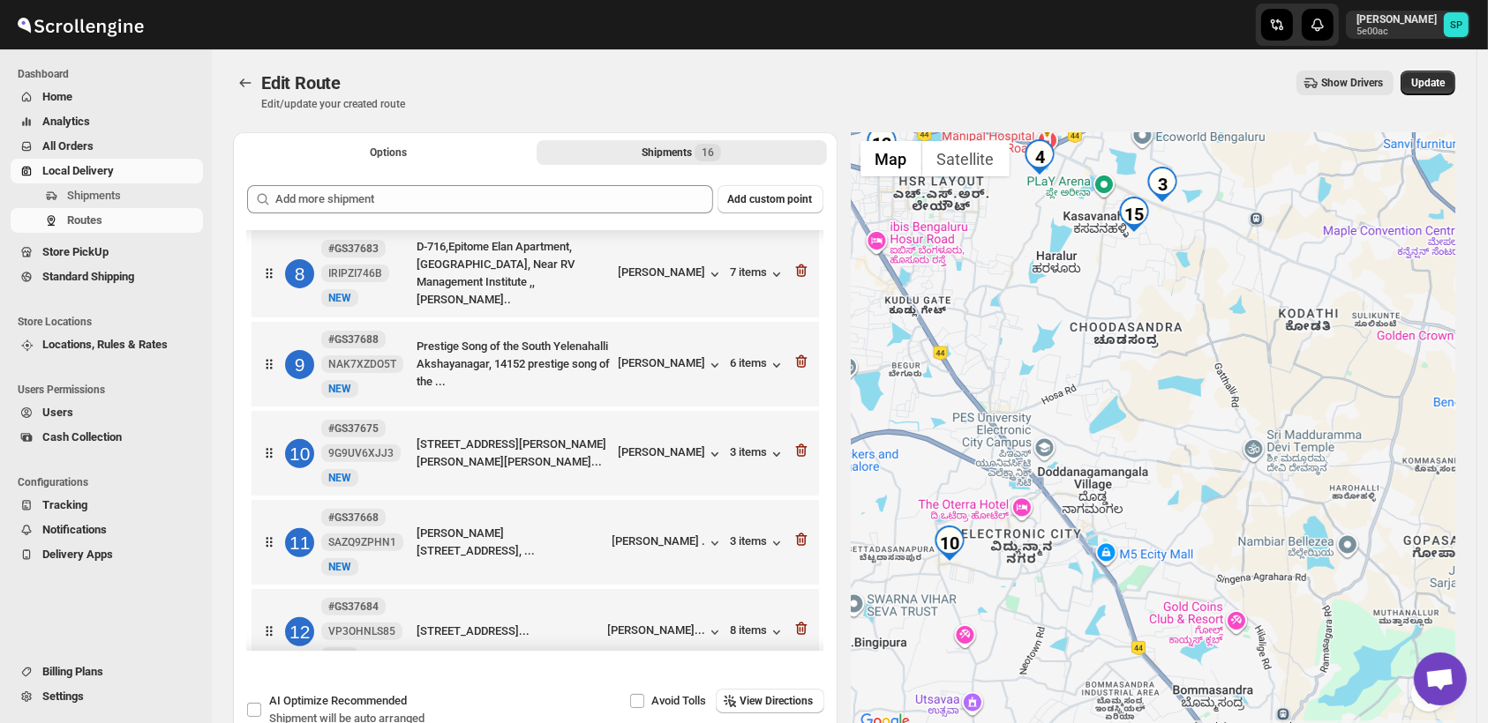
click at [1251, 383] on div at bounding box center [1153, 432] width 604 height 601
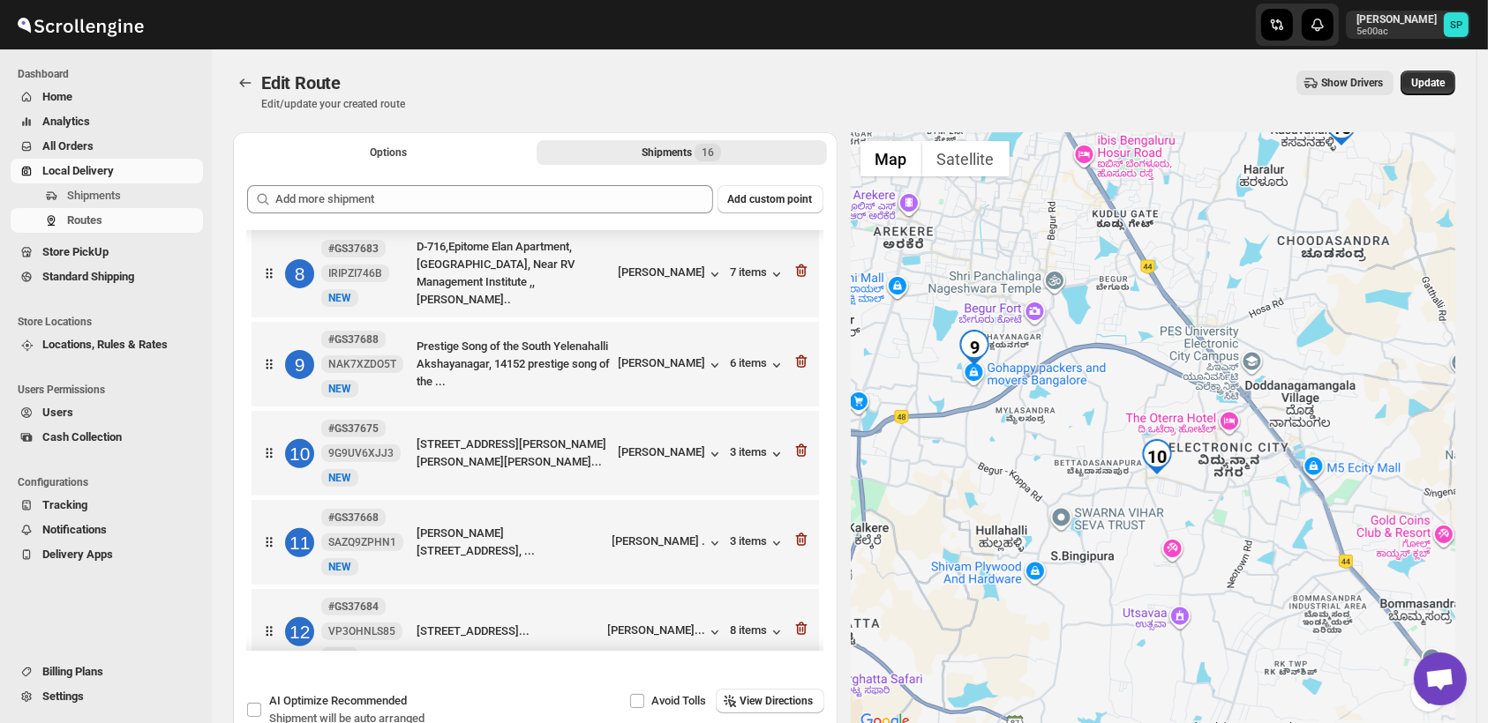
drag, startPoint x: 1269, startPoint y: 383, endPoint x: 1480, endPoint y: 295, distance: 228.6
click at [1476, 295] on div "Edit Route. This page is ready Edit Route Edit/update your created route Show D…" at bounding box center [844, 396] width 1264 height 695
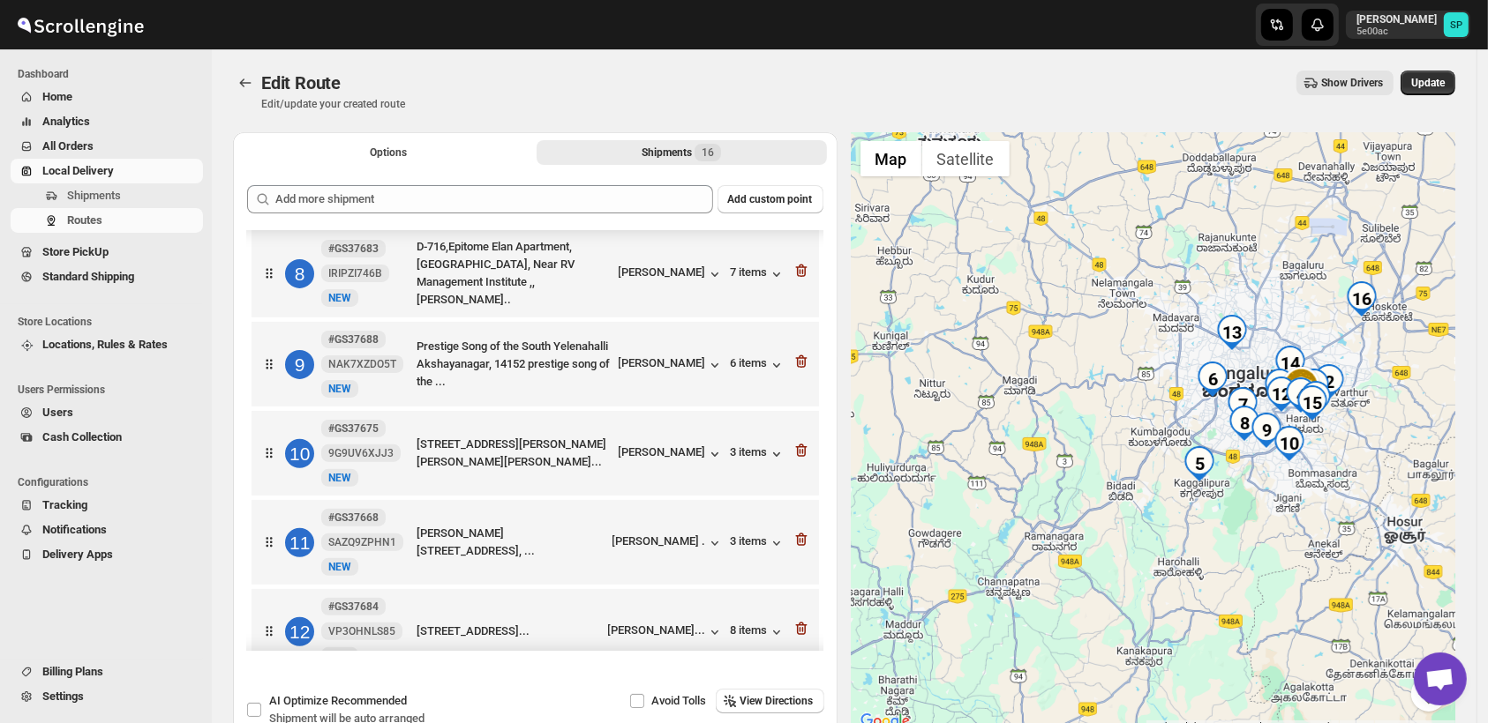
drag, startPoint x: 1379, startPoint y: 324, endPoint x: 1326, endPoint y: 430, distance: 118.4
click at [1326, 430] on div at bounding box center [1153, 432] width 604 height 601
